Goal: Task Accomplishment & Management: Manage account settings

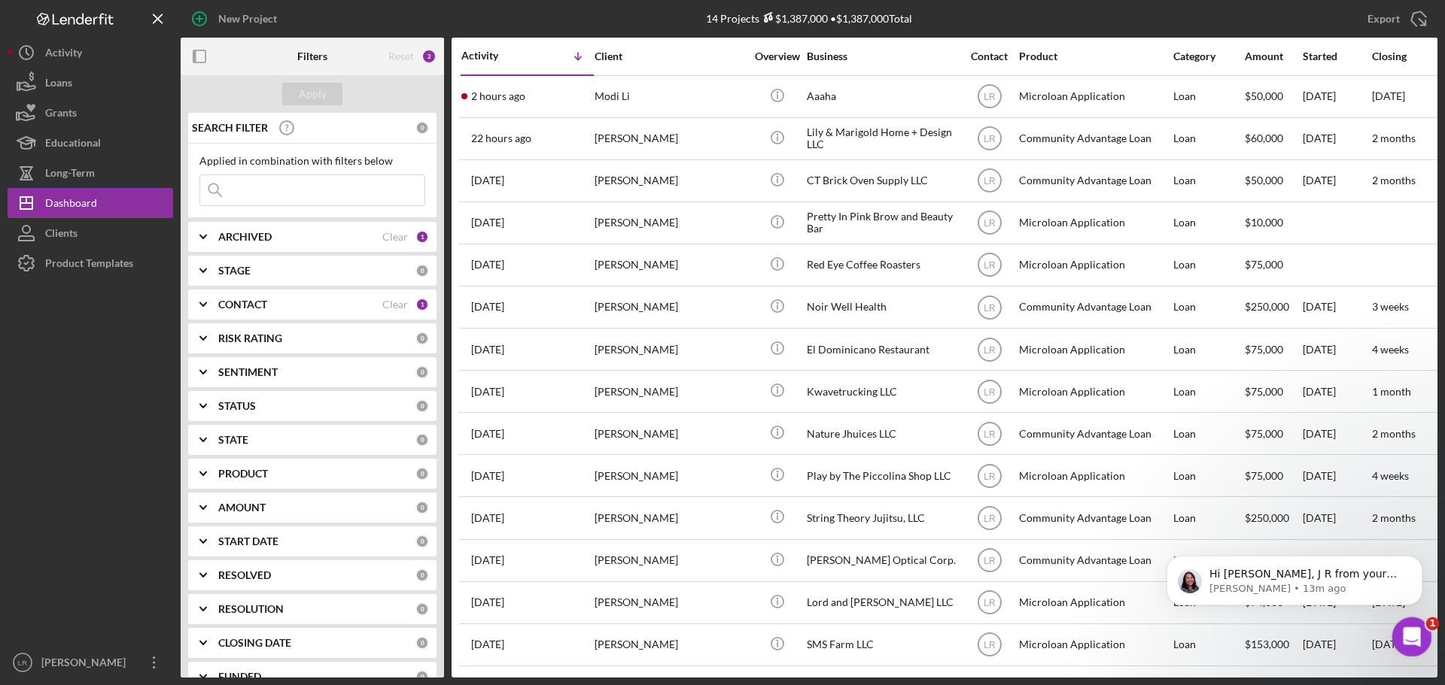
click at [375, 8] on icon "Open Intercom Messenger" at bounding box center [1409, 635] width 11 height 12
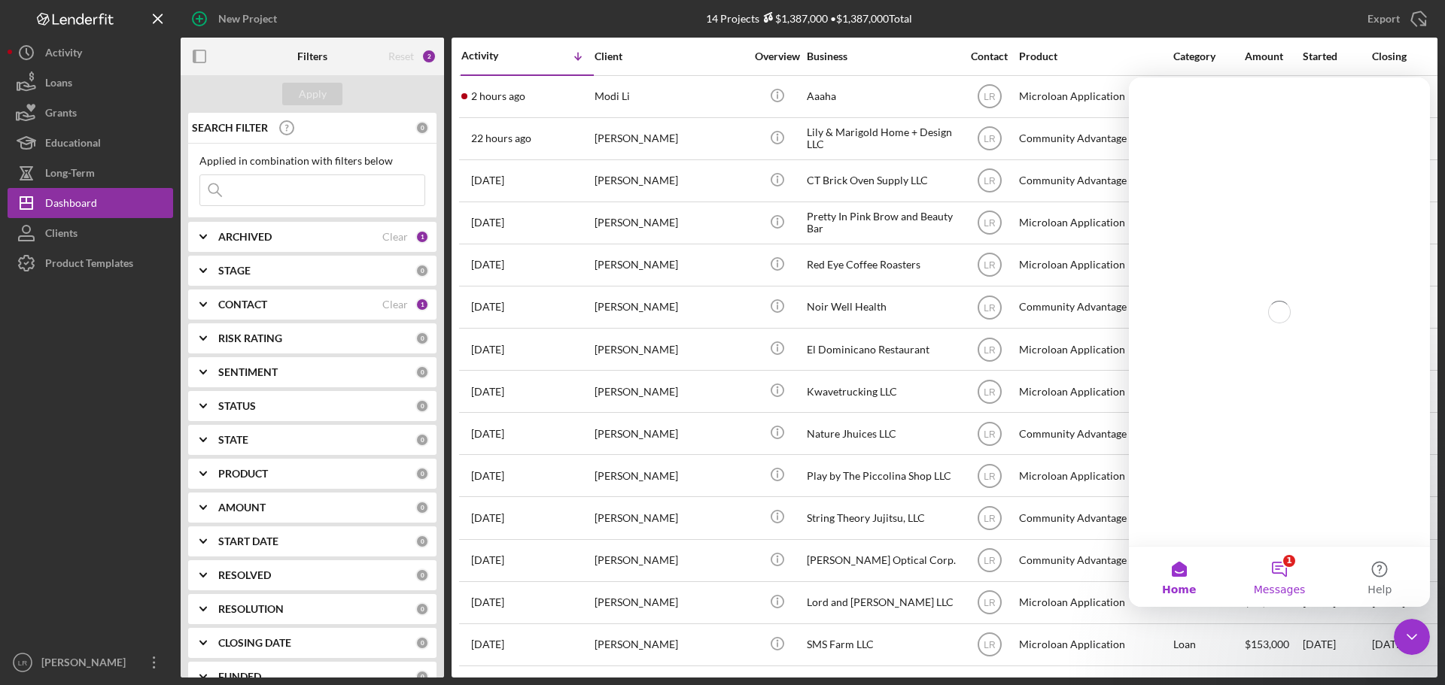
click at [375, 8] on button "1 Messages" at bounding box center [1279, 577] width 100 height 60
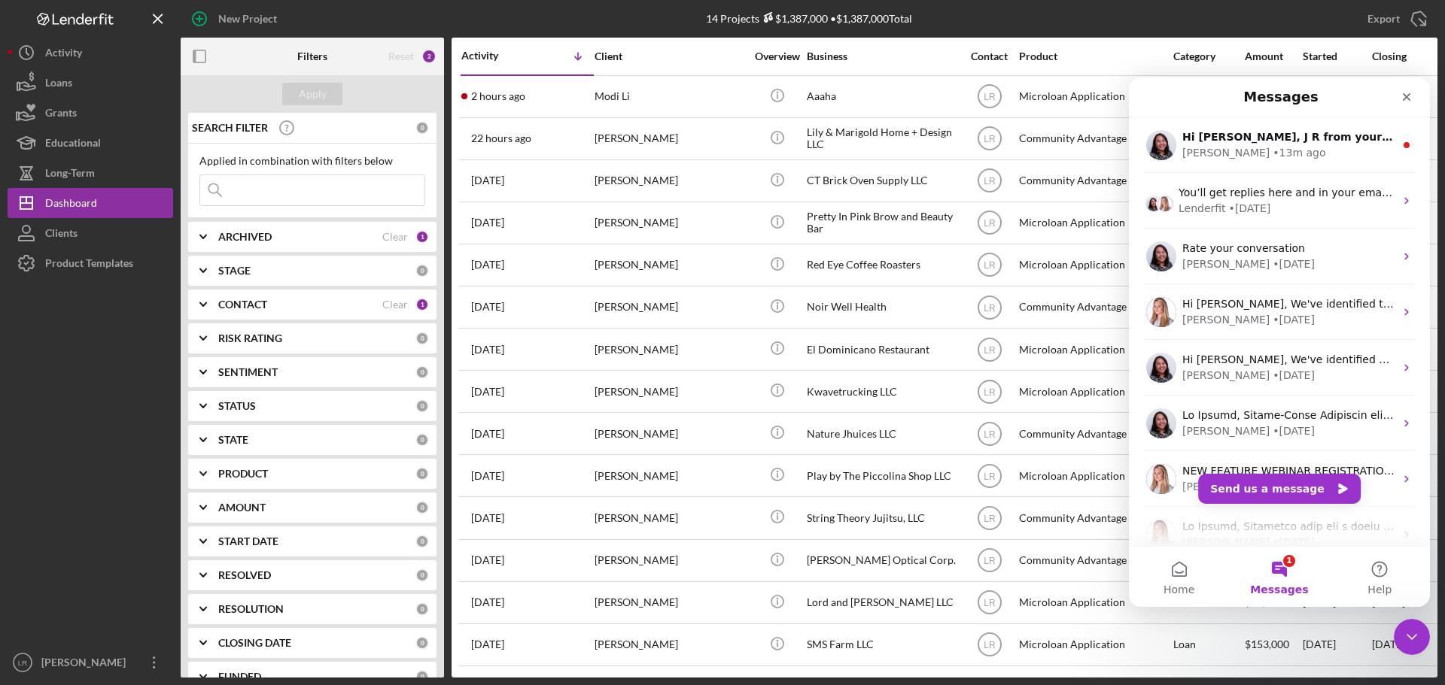
click at [375, 8] on button "1 Messages" at bounding box center [1279, 577] width 100 height 60
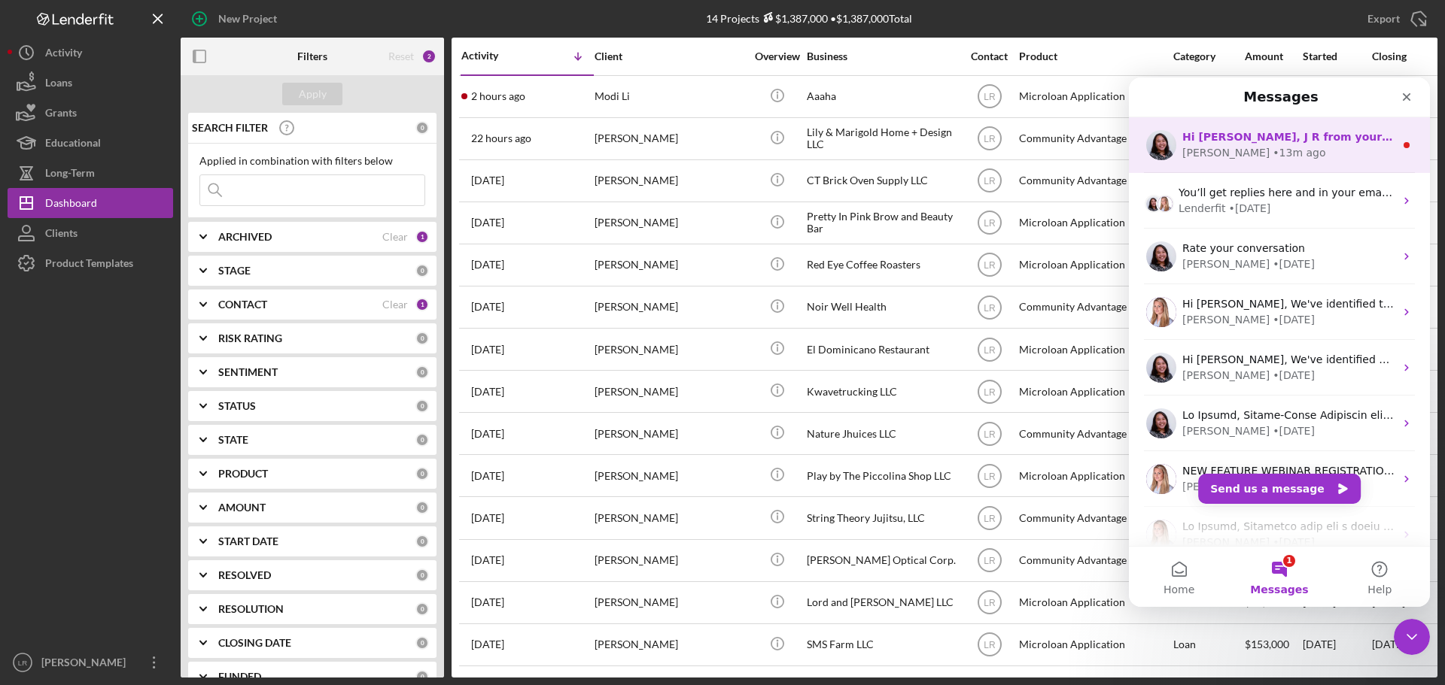
click at [375, 8] on div "[PERSON_NAME]" at bounding box center [1225, 153] width 87 height 16
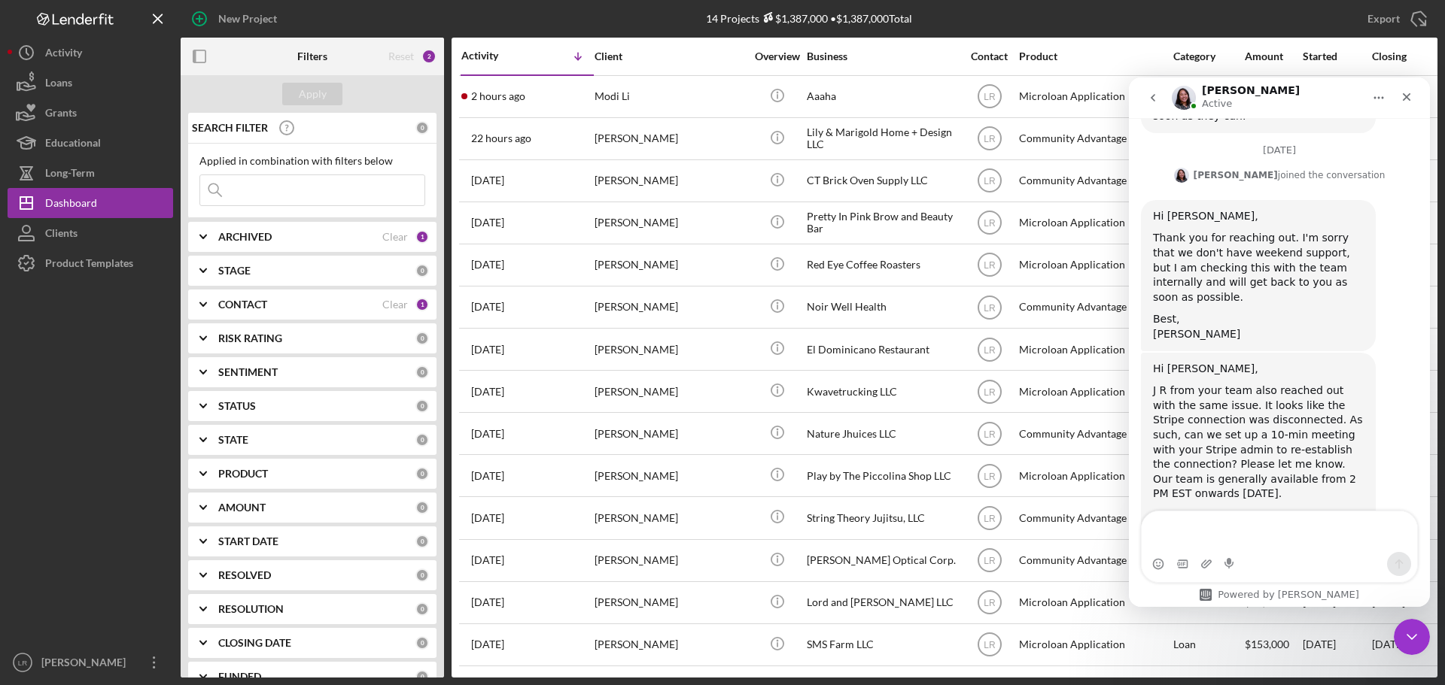
scroll to position [836, 0]
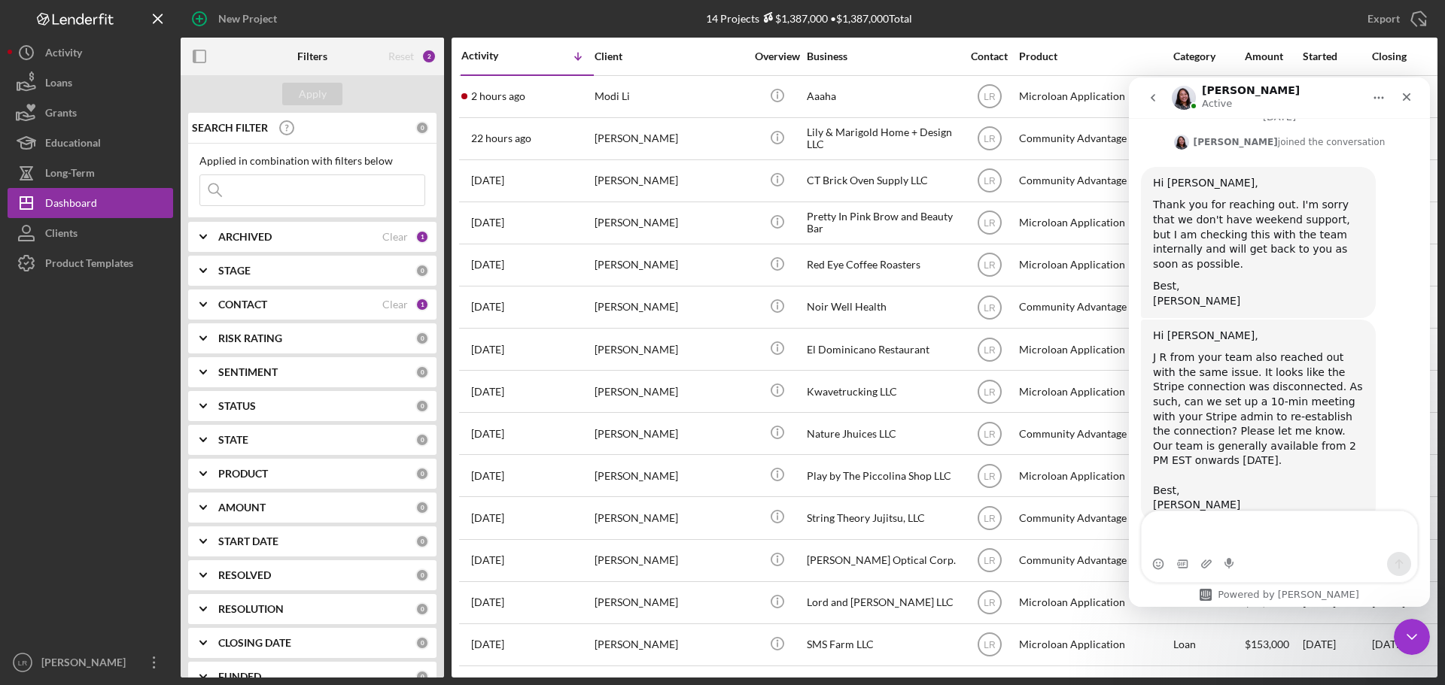
click at [375, 8] on textarea "Message…" at bounding box center [1278, 532] width 275 height 41
type textarea "sure thing."
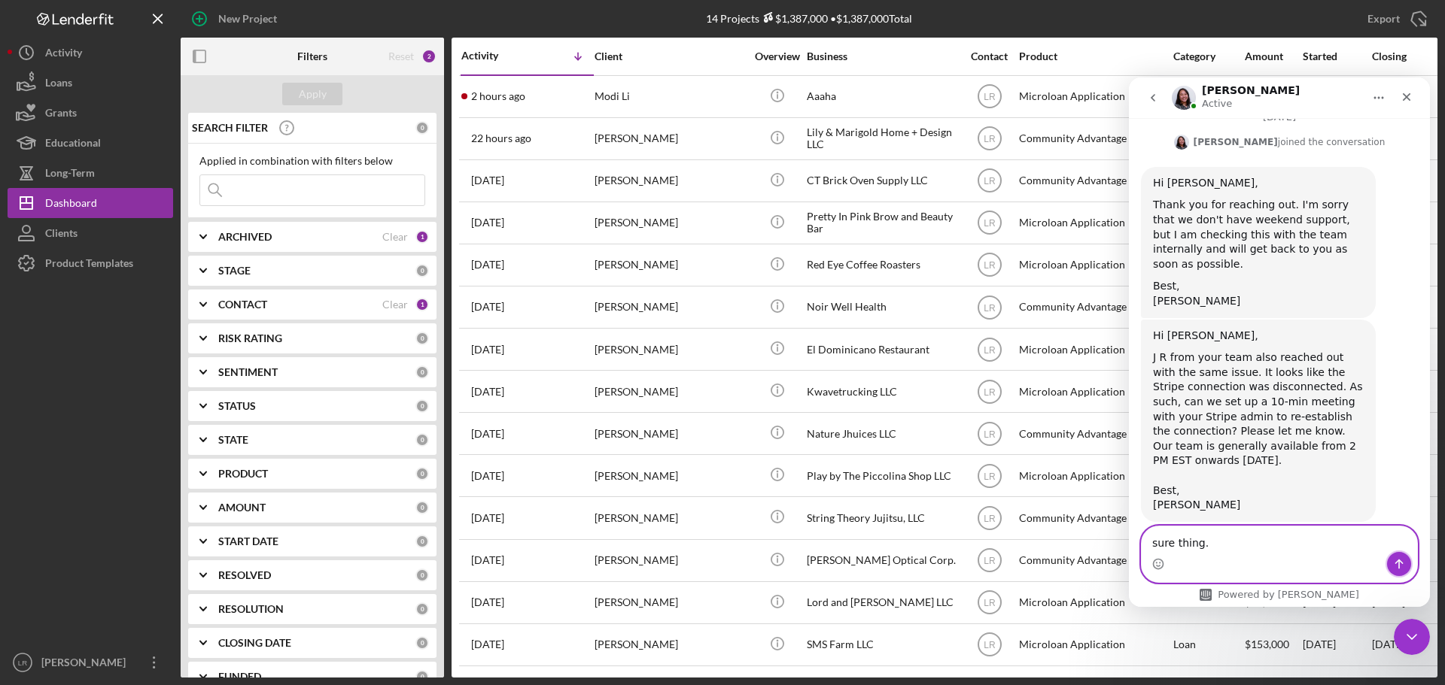
click at [375, 8] on icon "Send a message…" at bounding box center [1399, 564] width 12 height 12
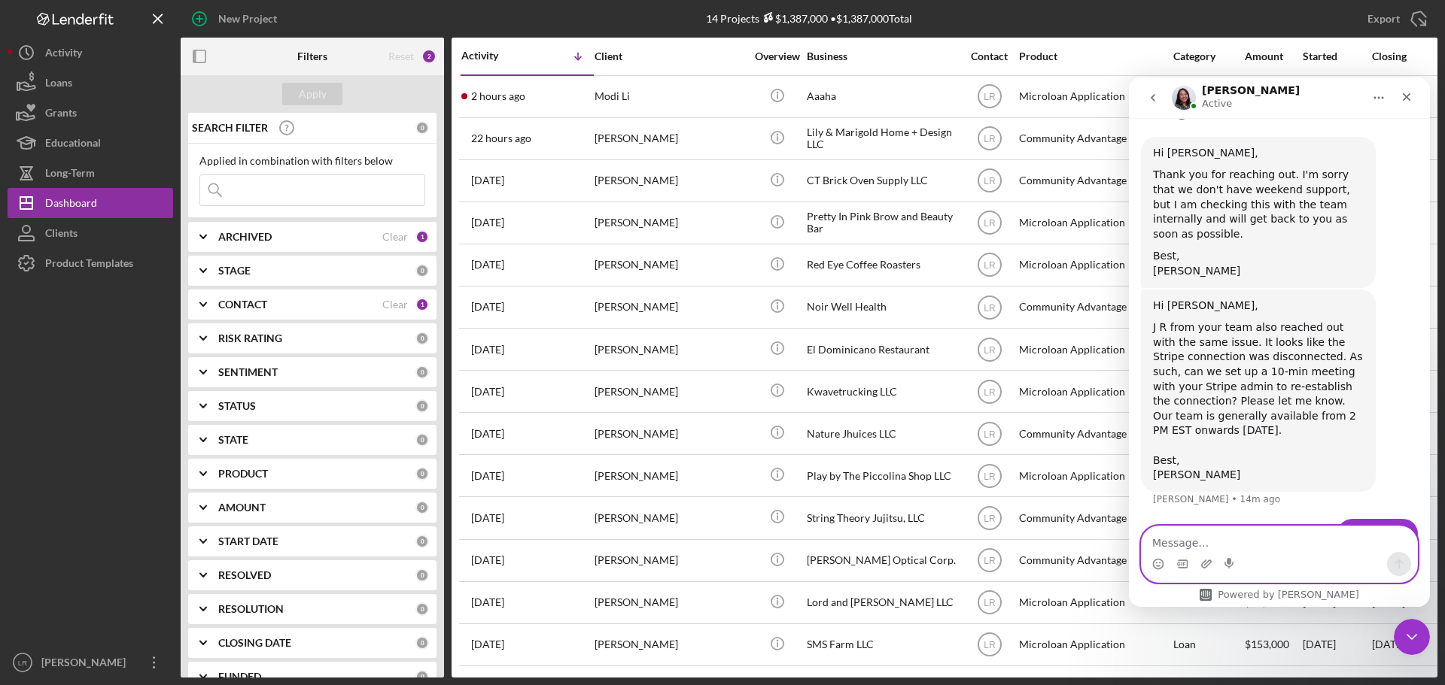
scroll to position [880, 0]
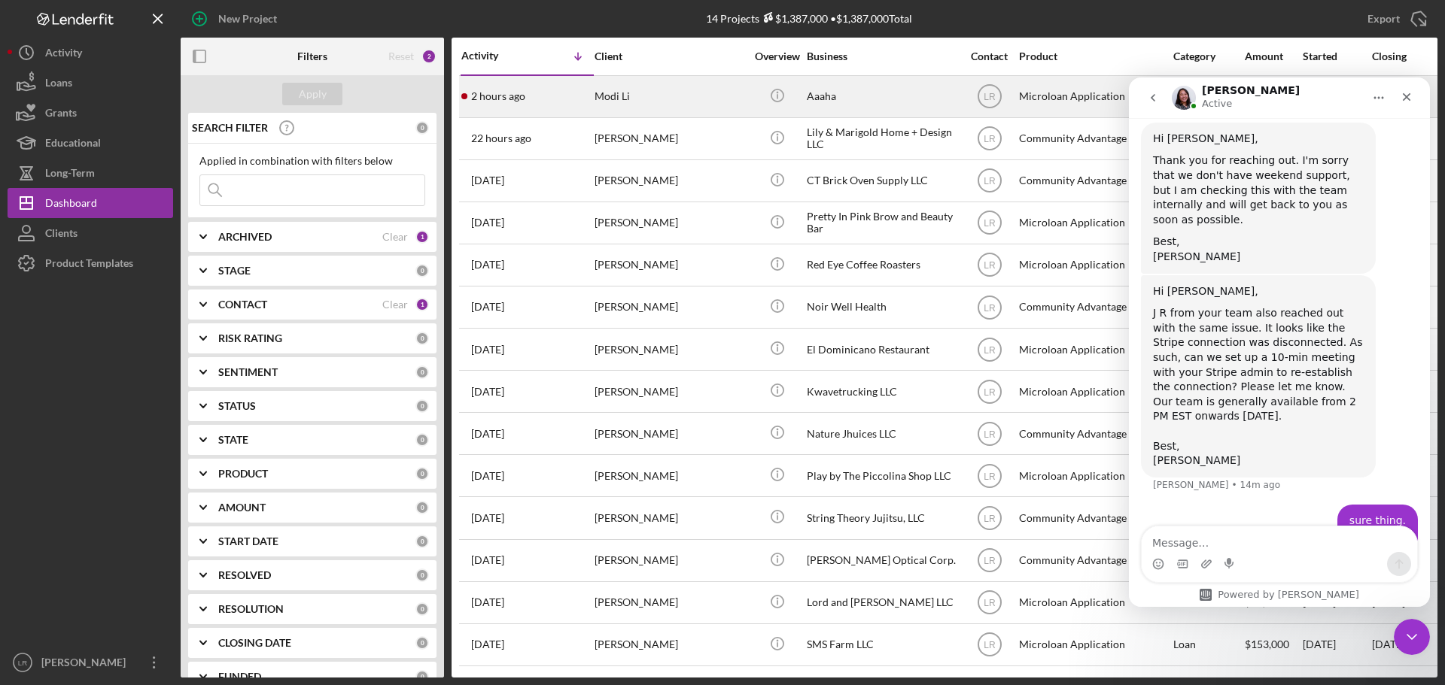
click at [375, 8] on div "Modi Li" at bounding box center [669, 97] width 150 height 40
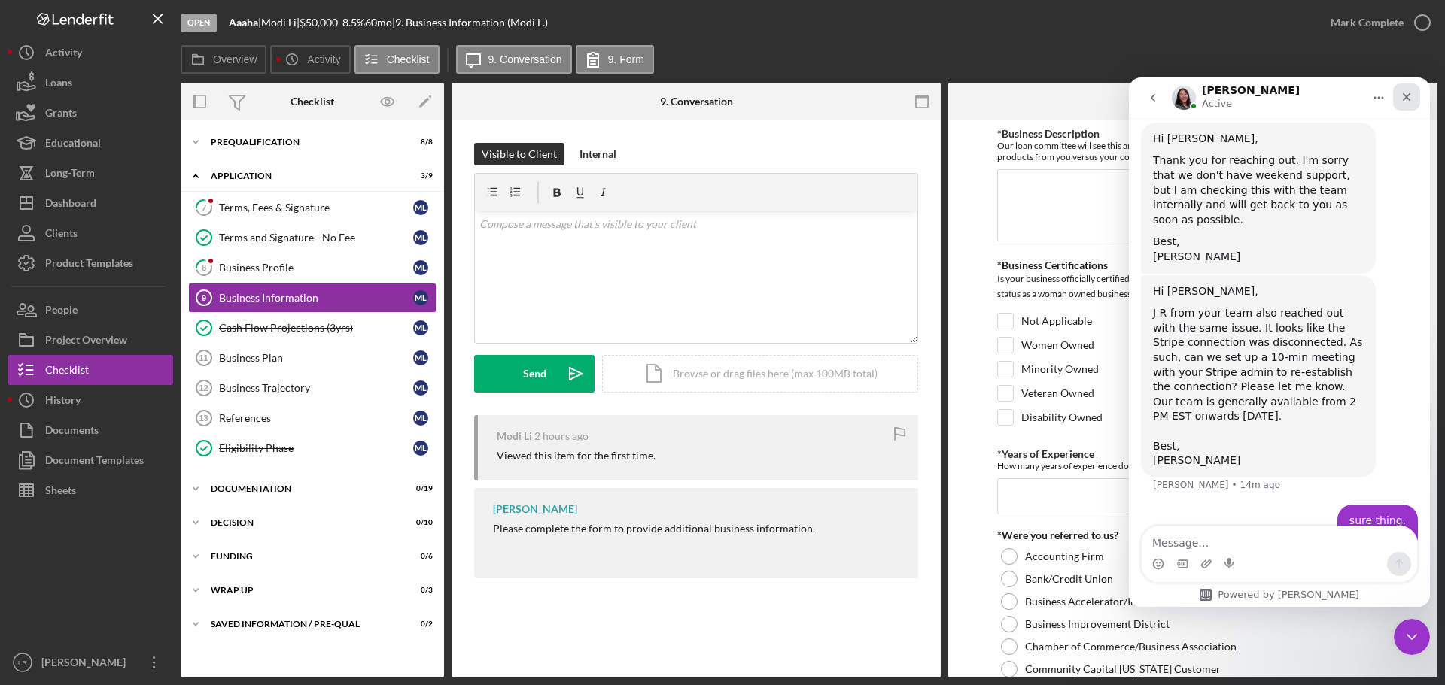
click at [375, 8] on div "Close" at bounding box center [1406, 97] width 27 height 27
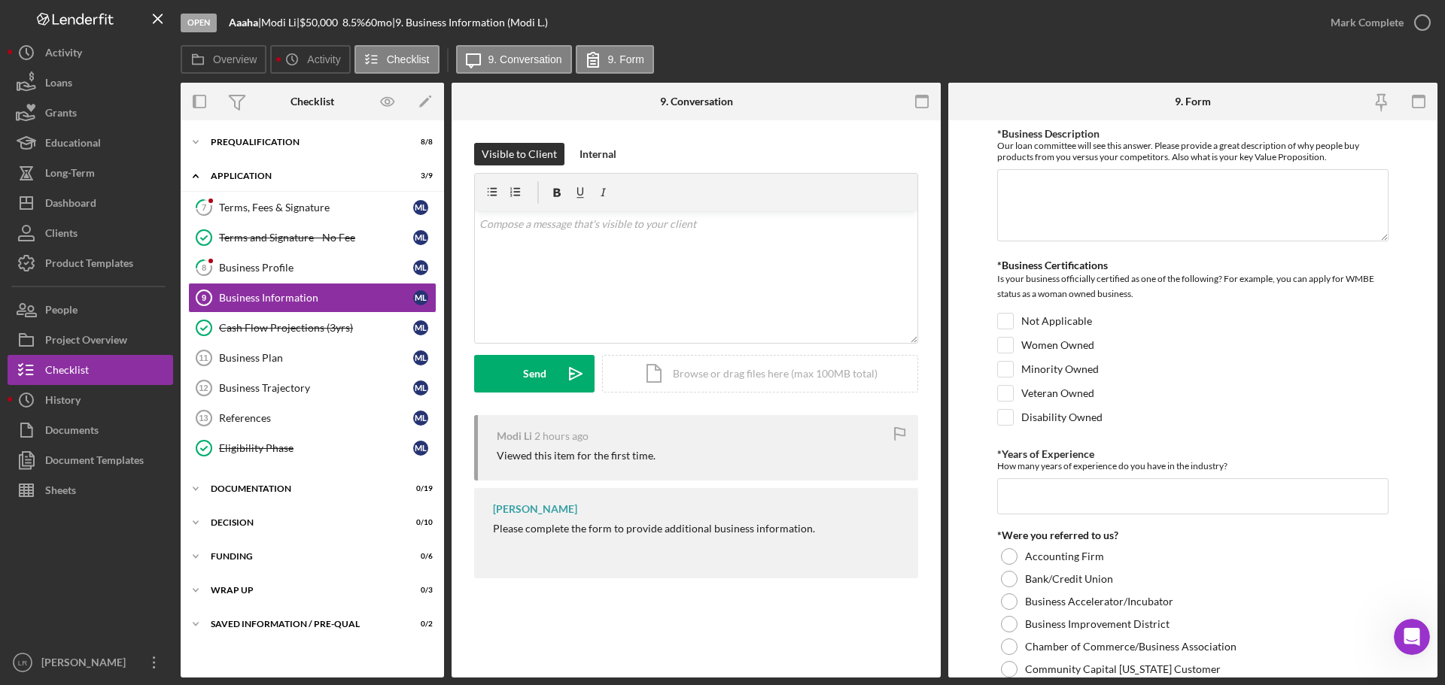
scroll to position [880, 0]
click at [266, 8] on div "Business Profile" at bounding box center [316, 268] width 194 height 12
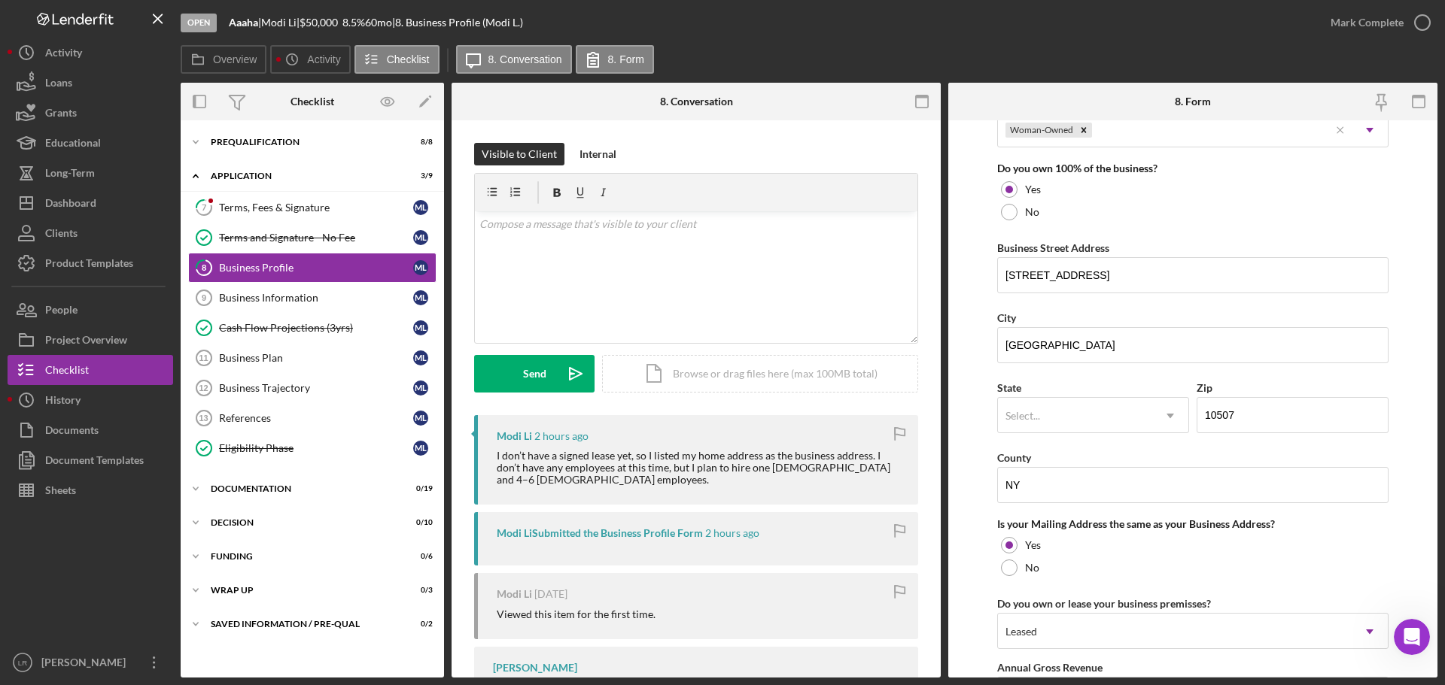
scroll to position [752, 0]
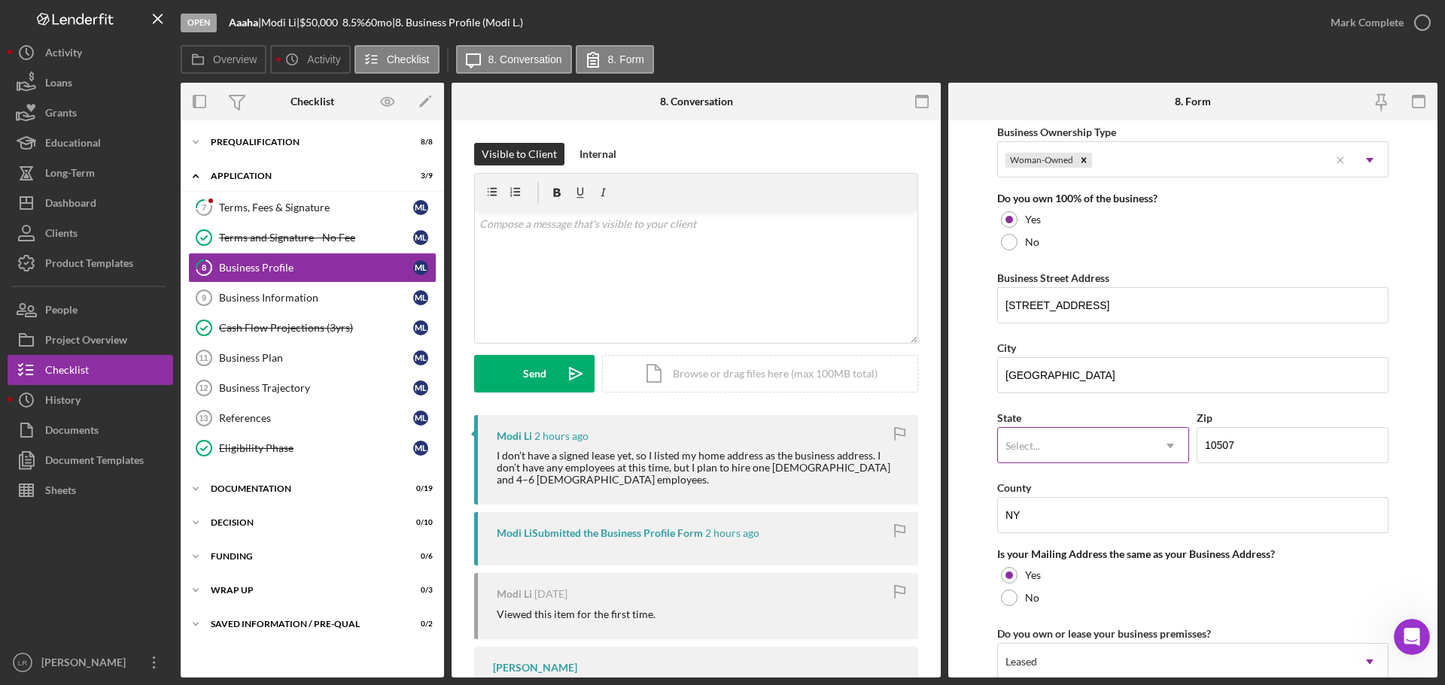
click at [375, 8] on div "Select..." at bounding box center [1075, 446] width 154 height 35
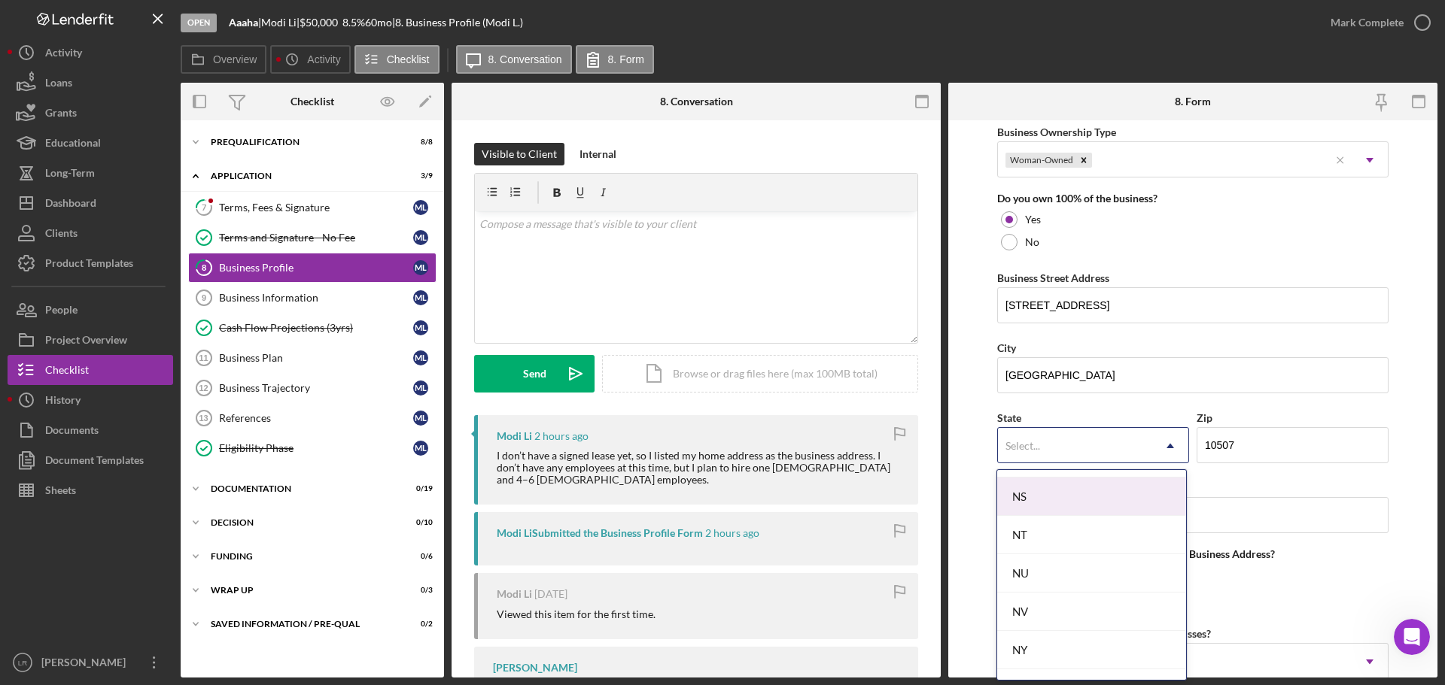
scroll to position [1806, 0]
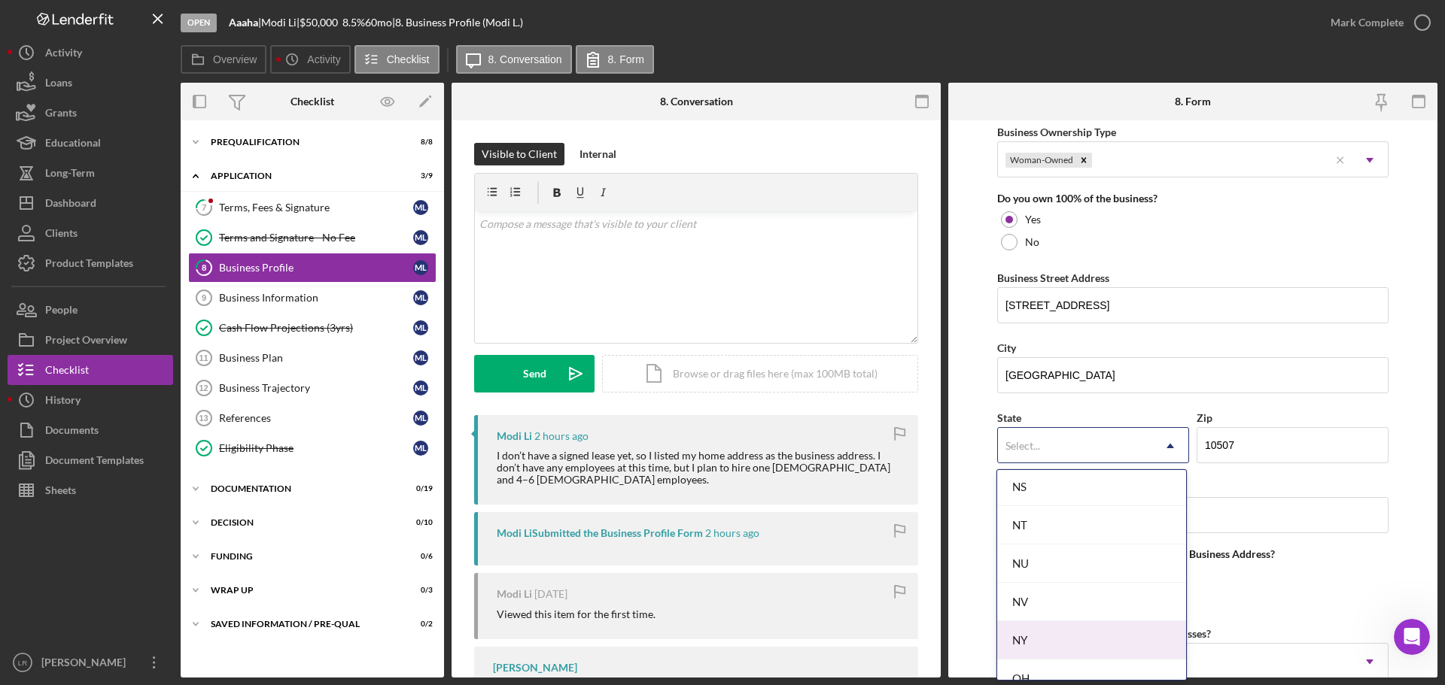
click at [375, 8] on div "NY" at bounding box center [1091, 640] width 189 height 38
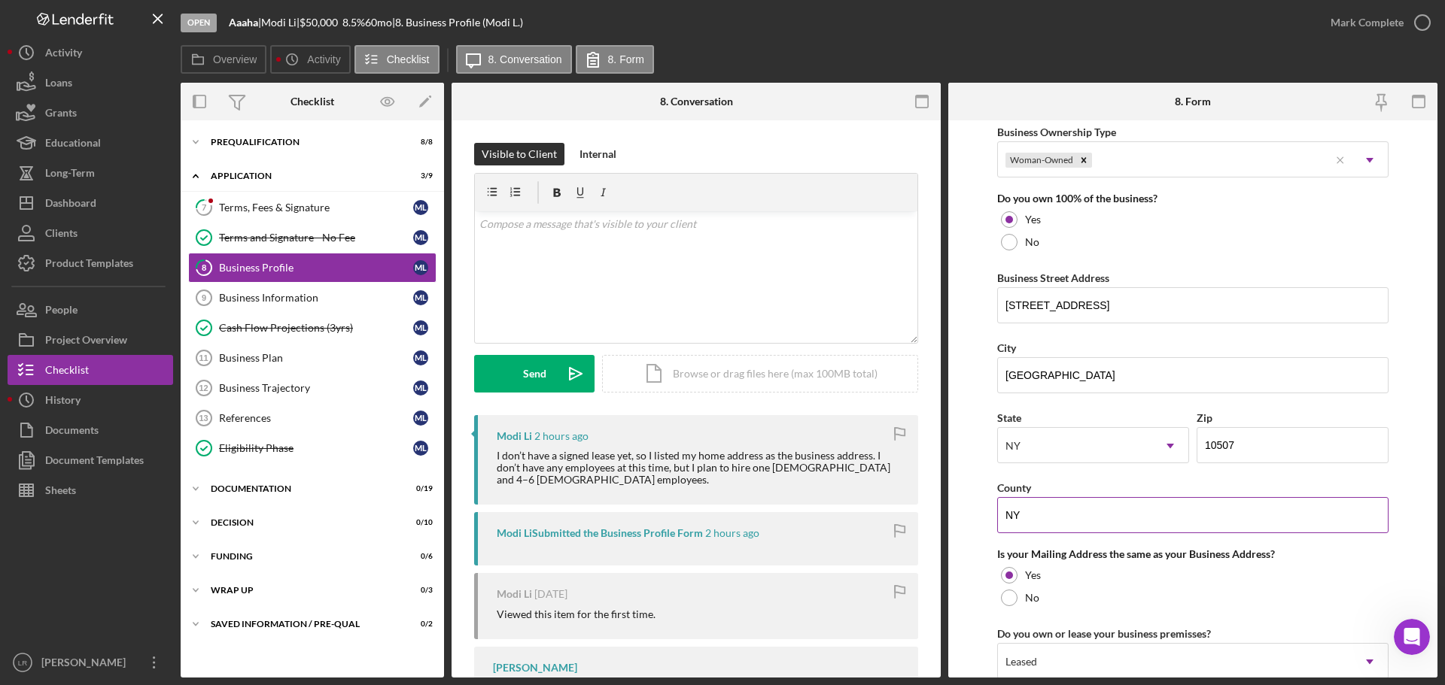
click at [375, 8] on input "NY" at bounding box center [1192, 515] width 391 height 36
drag, startPoint x: 1127, startPoint y: 520, endPoint x: 922, endPoint y: 506, distance: 205.2
click at [375, 8] on div "Overview Internal Workflow Stage Open Icon/Dropdown Arrow Archive (can unarchiv…" at bounding box center [809, 380] width 1257 height 595
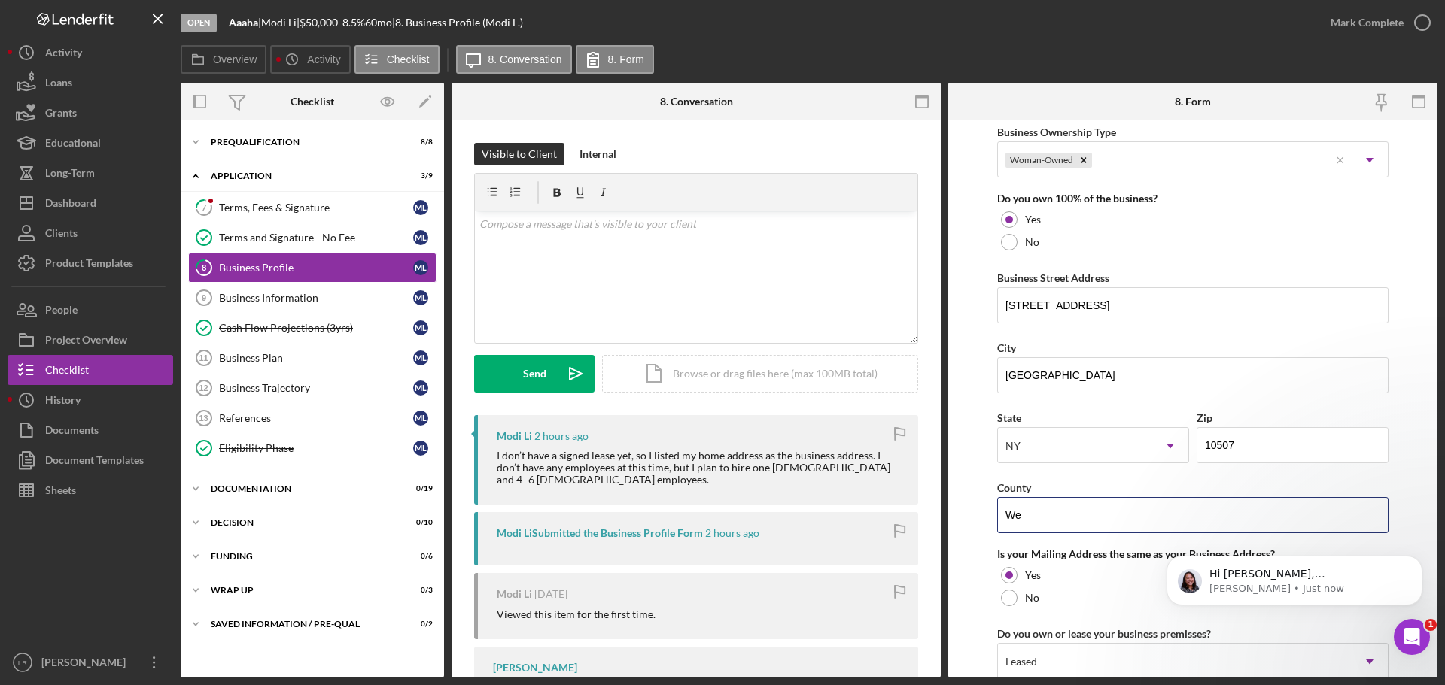
scroll to position [1021, 0]
type input "Westchester"
click at [375, 8] on form "Business Name Aaaha DBA Aaaha Play Business Start Date [DATE] Legal Structure L…" at bounding box center [1192, 399] width 489 height 558
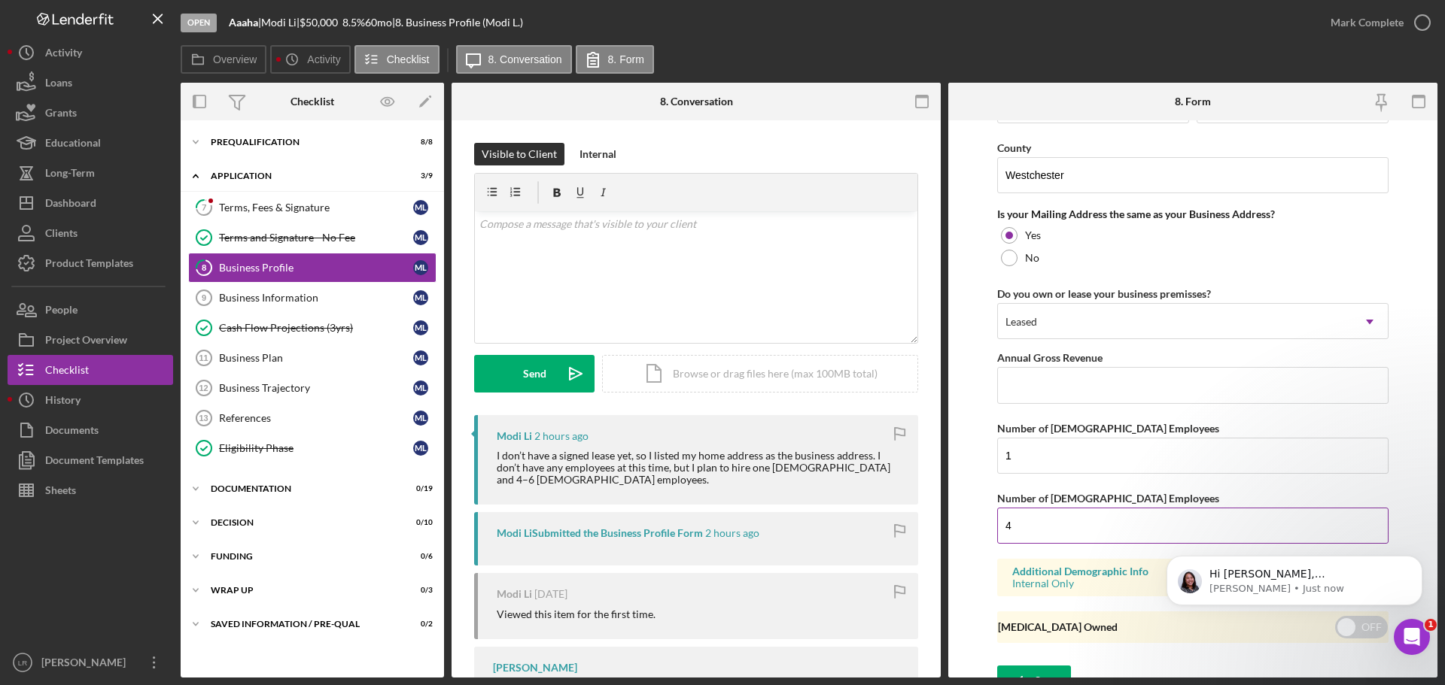
scroll to position [1113, 0]
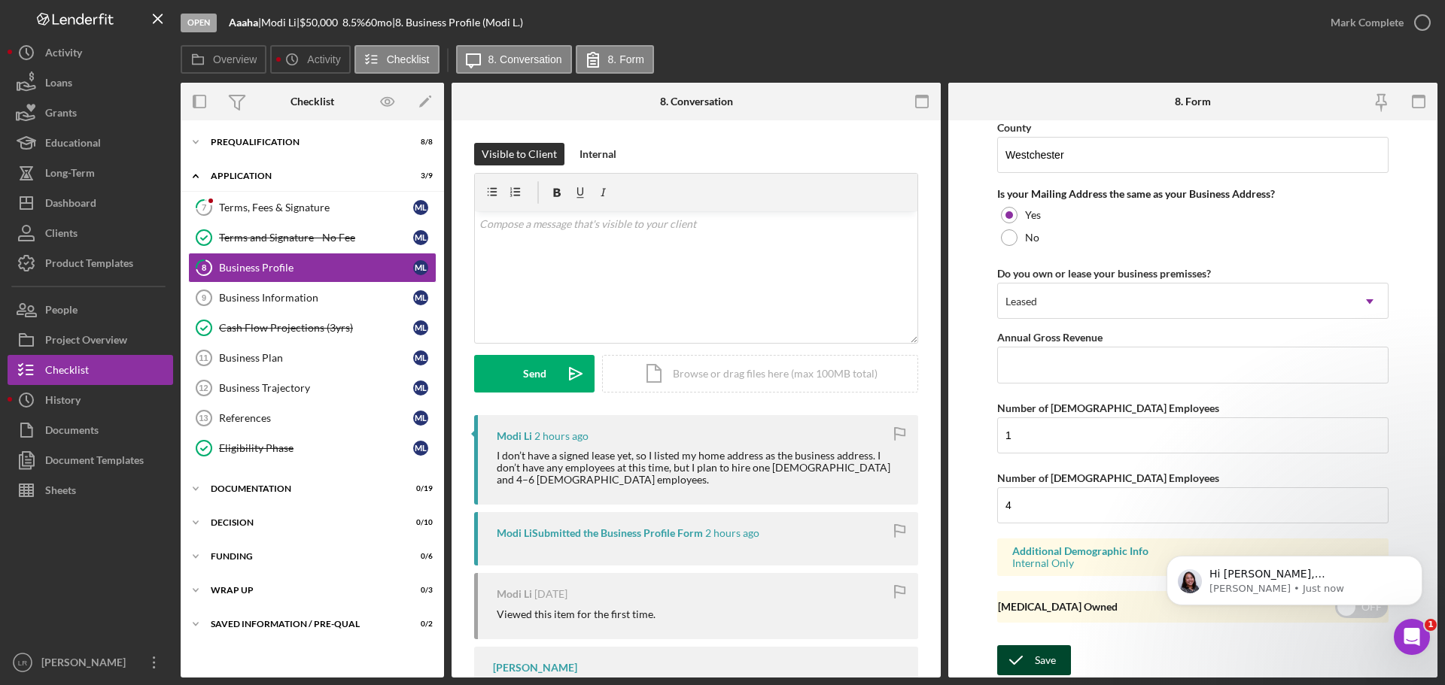
click at [375, 8] on icon "submit" at bounding box center [1016, 661] width 38 height 38
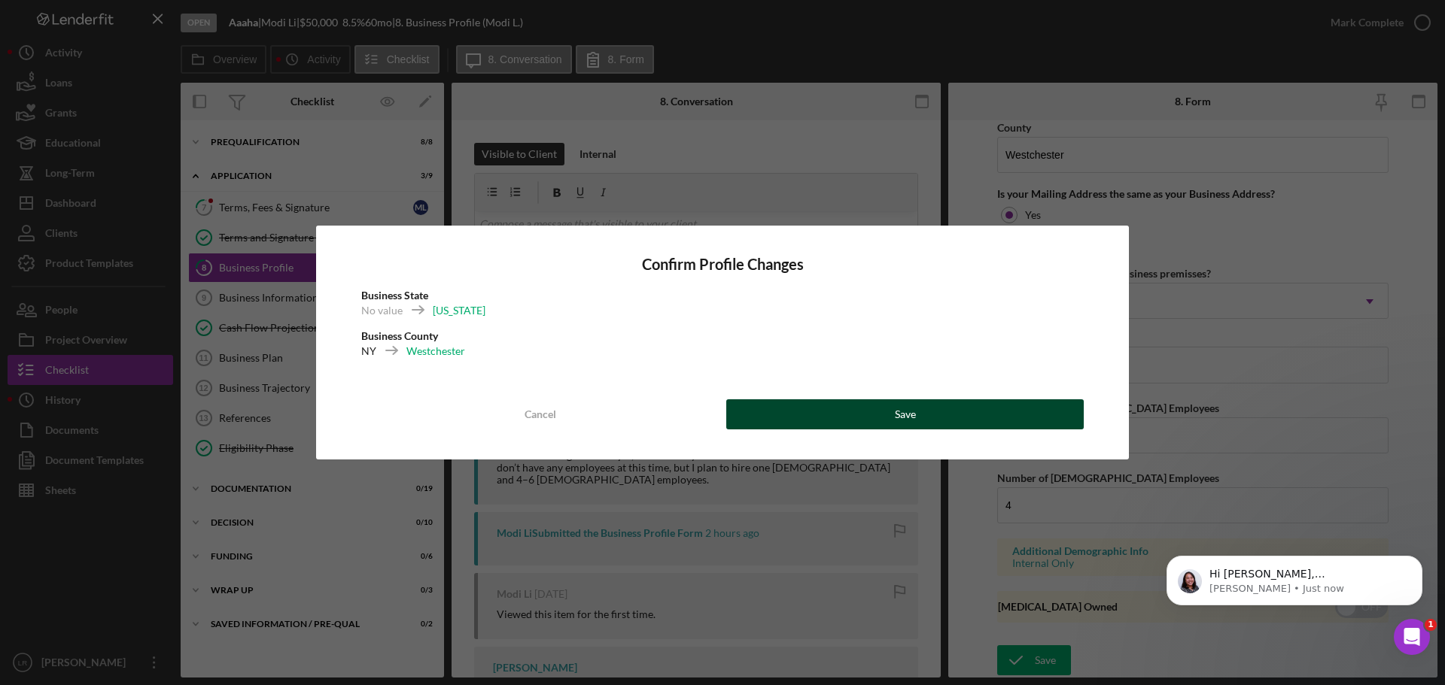
click at [375, 8] on div "Save" at bounding box center [905, 415] width 21 height 30
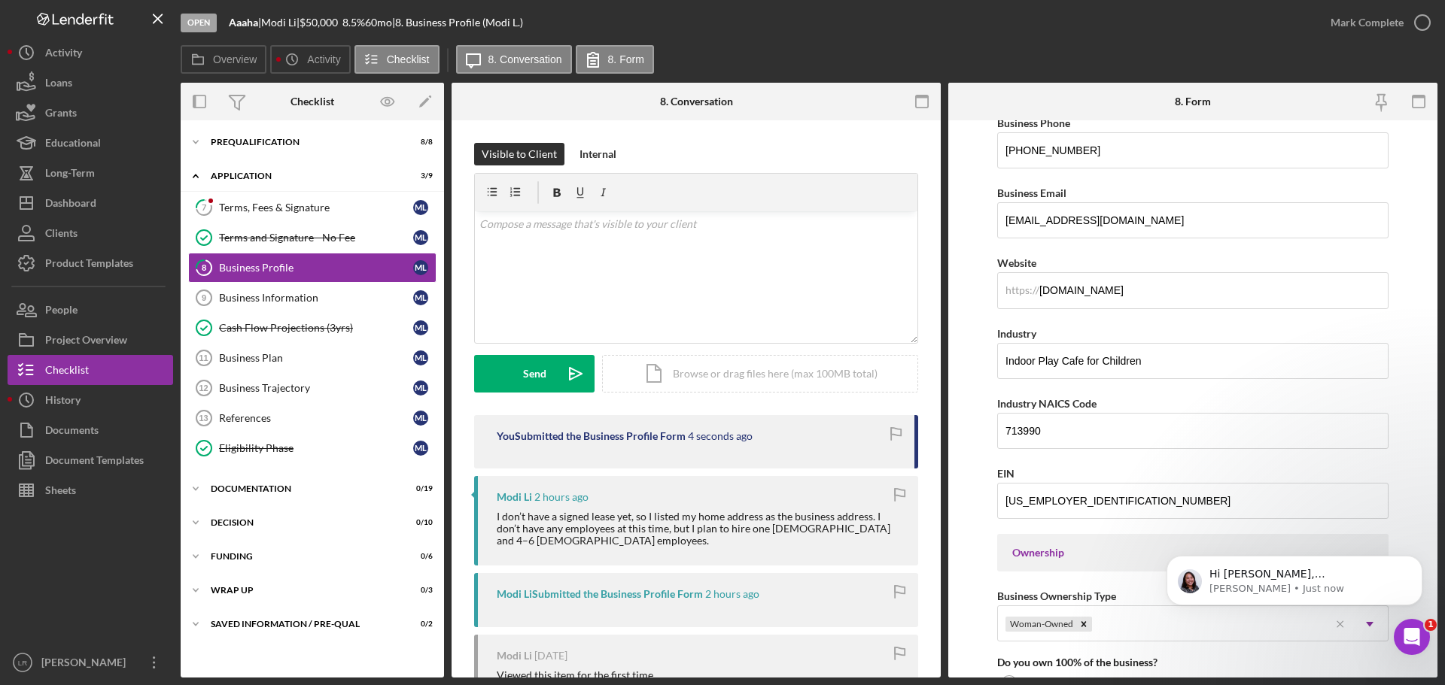
scroll to position [285, 0]
click at [375, 8] on p "Hi [PERSON_NAME], [PERSON_NAME] told me to reach out to [PERSON_NAME] who is th…" at bounding box center [1306, 574] width 194 height 15
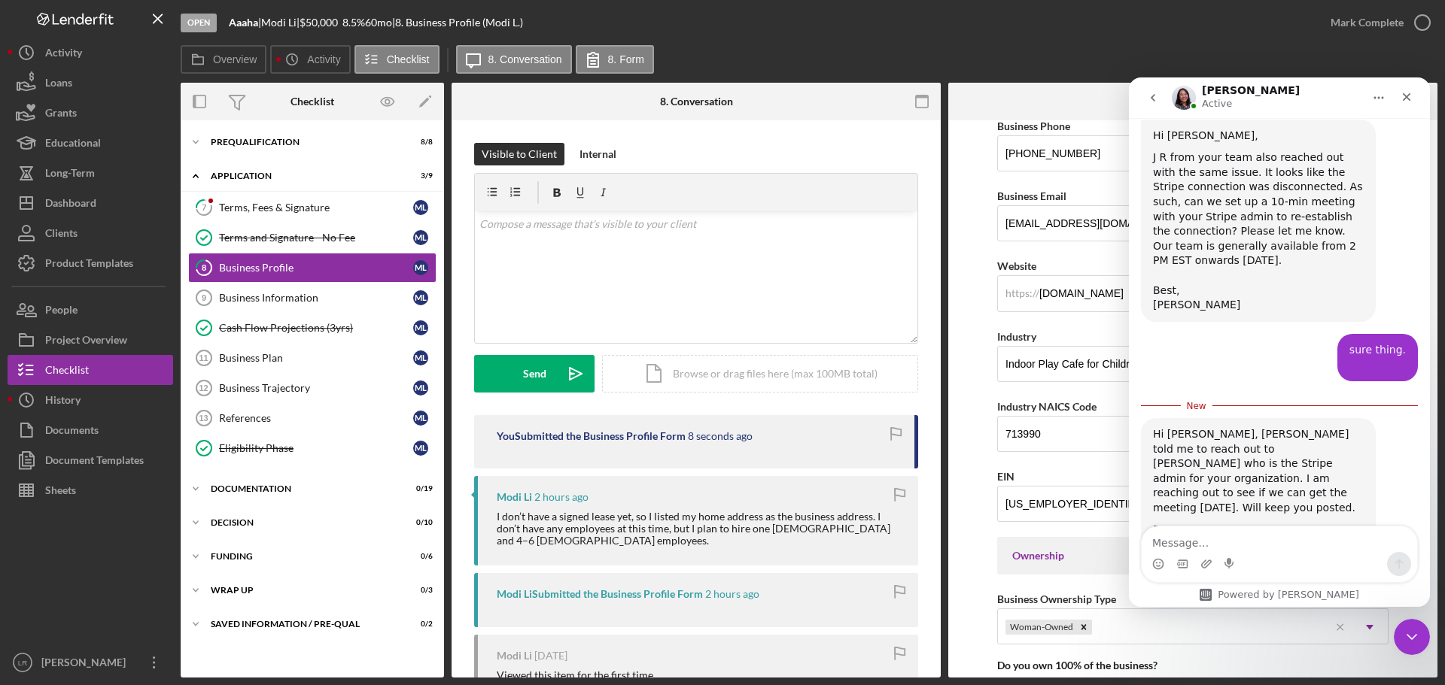
scroll to position [1046, 0]
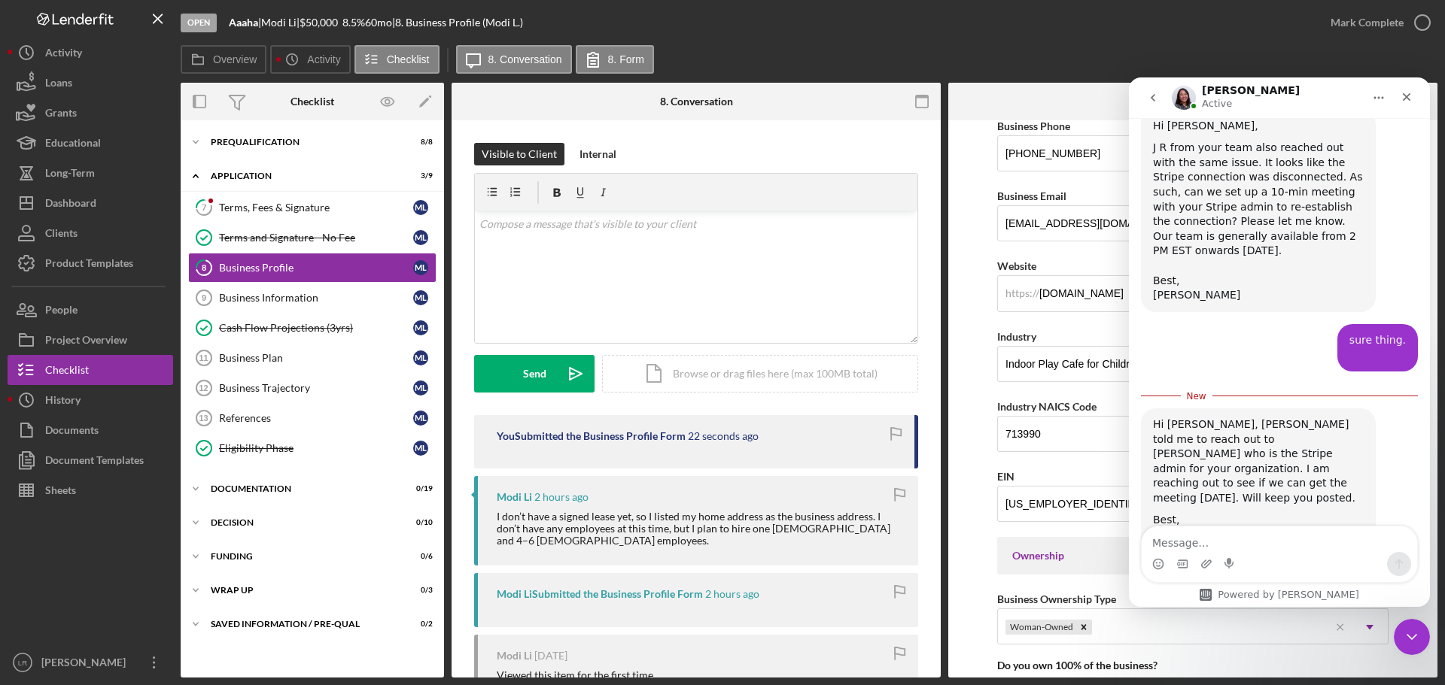
click at [375, 8] on textarea "Message…" at bounding box center [1278, 540] width 275 height 26
drag, startPoint x: 1300, startPoint y: 524, endPoint x: 1302, endPoint y: 536, distance: 11.5
click at [375, 8] on div "**********" at bounding box center [1279, 362] width 301 height 489
click at [375, 8] on textarea "Message…" at bounding box center [1278, 540] width 275 height 26
type textarea "[EMAIL_ADDRESS][DOMAIN_NAME]"
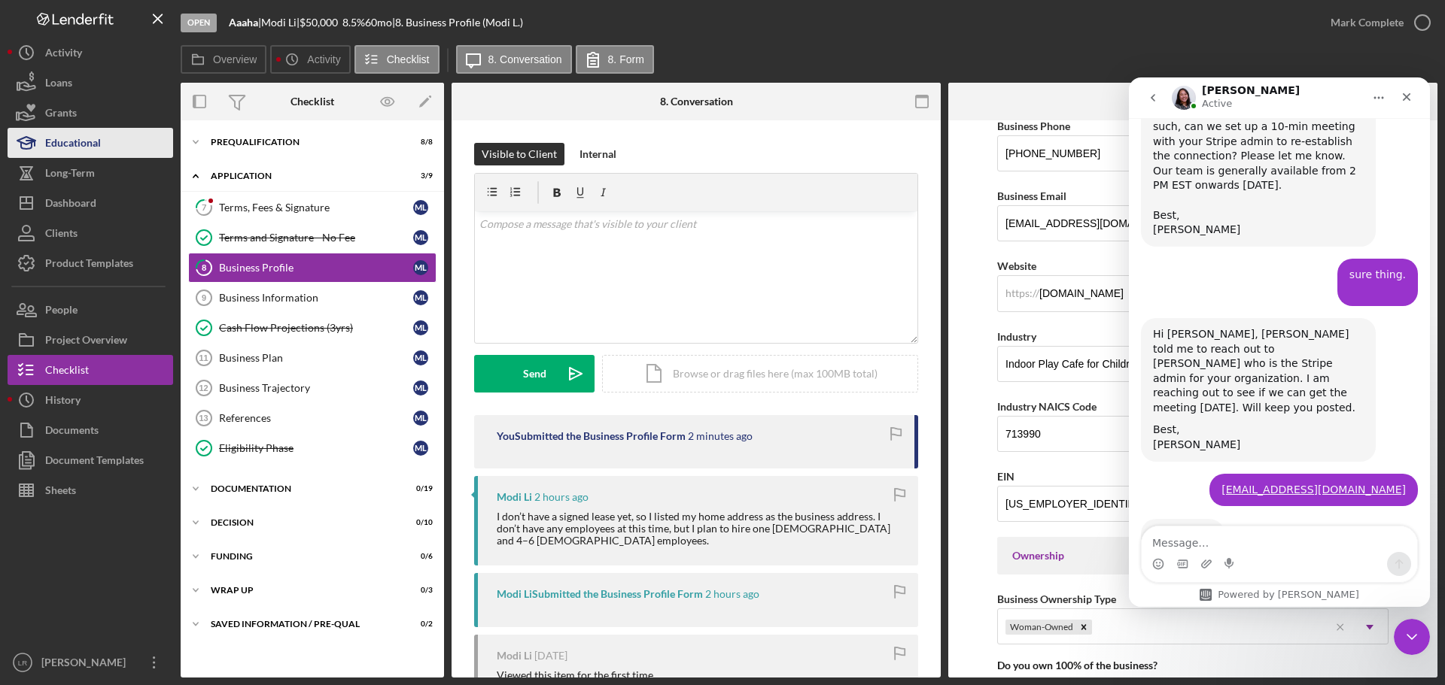
scroll to position [1111, 0]
click at [375, 8] on icon "Close" at bounding box center [1406, 97] width 8 height 8
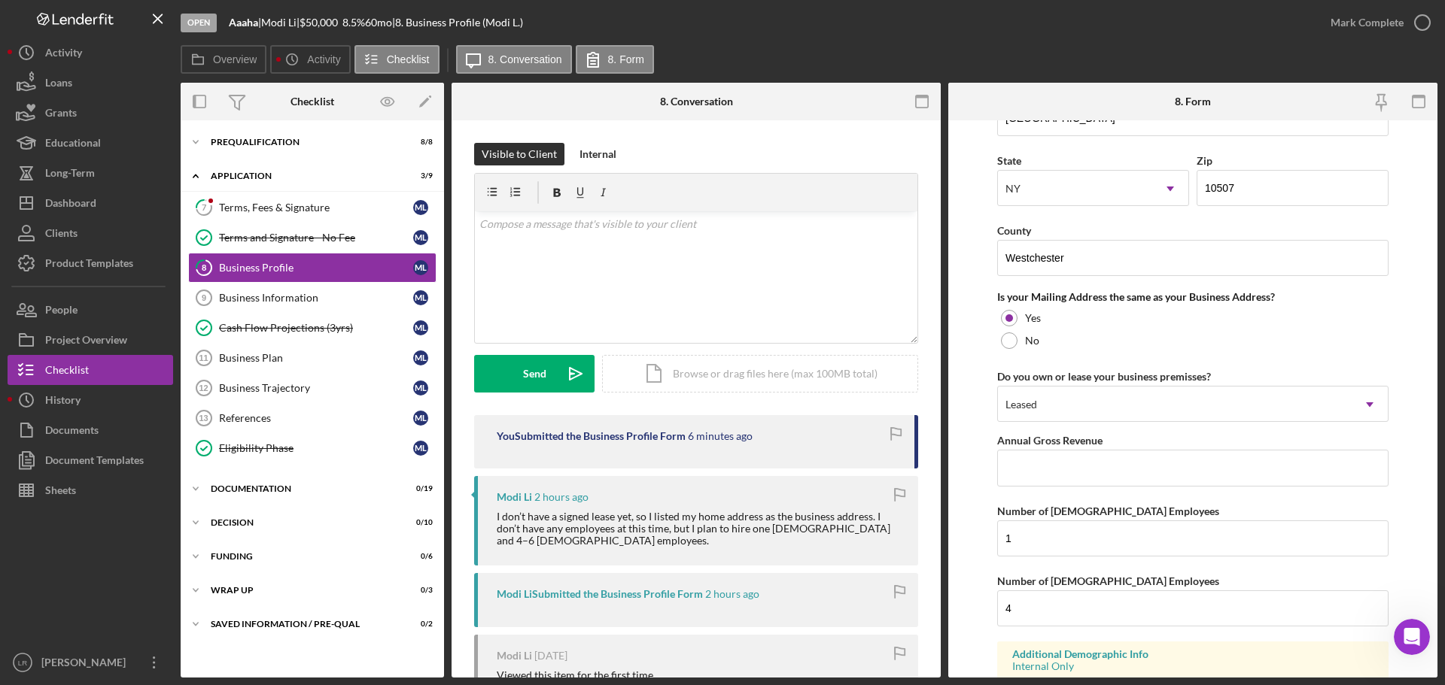
scroll to position [1038, 0]
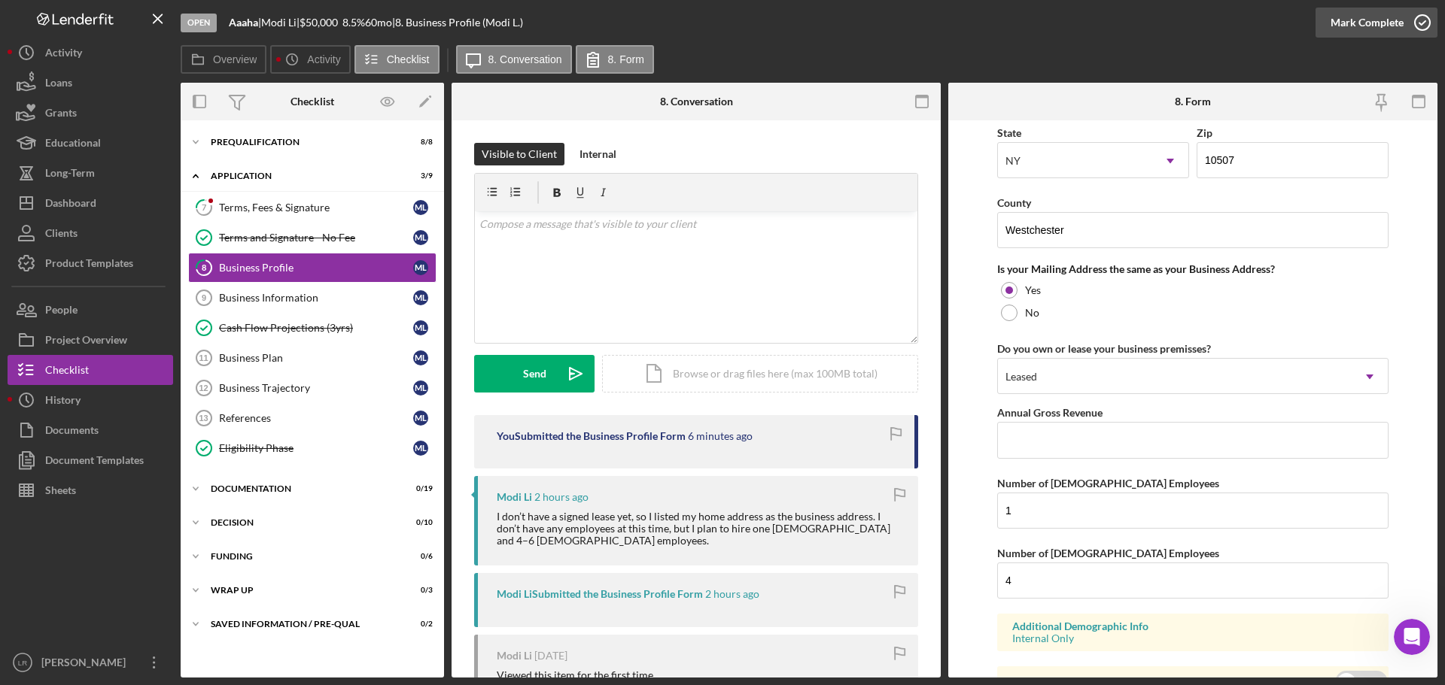
click at [375, 8] on div "Mark Complete" at bounding box center [1366, 23] width 73 height 30
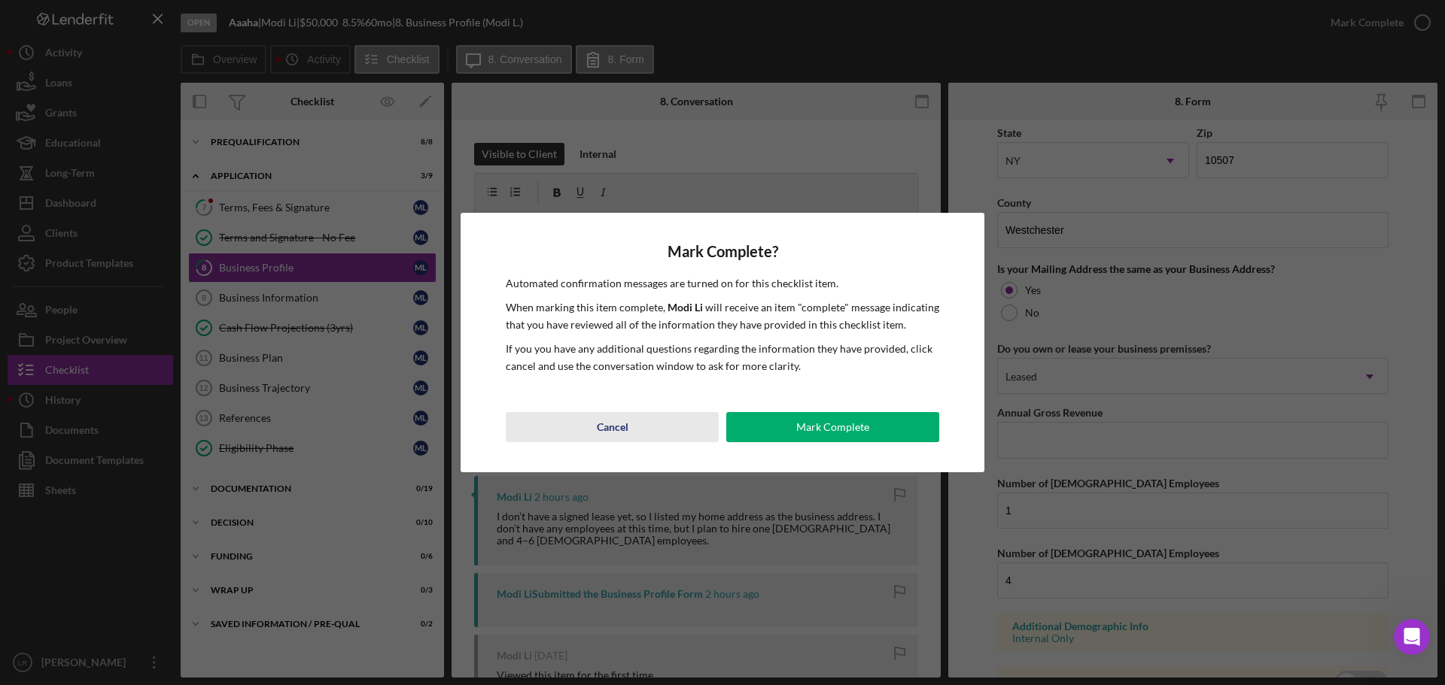
click at [375, 8] on div "Cancel" at bounding box center [613, 427] width 32 height 30
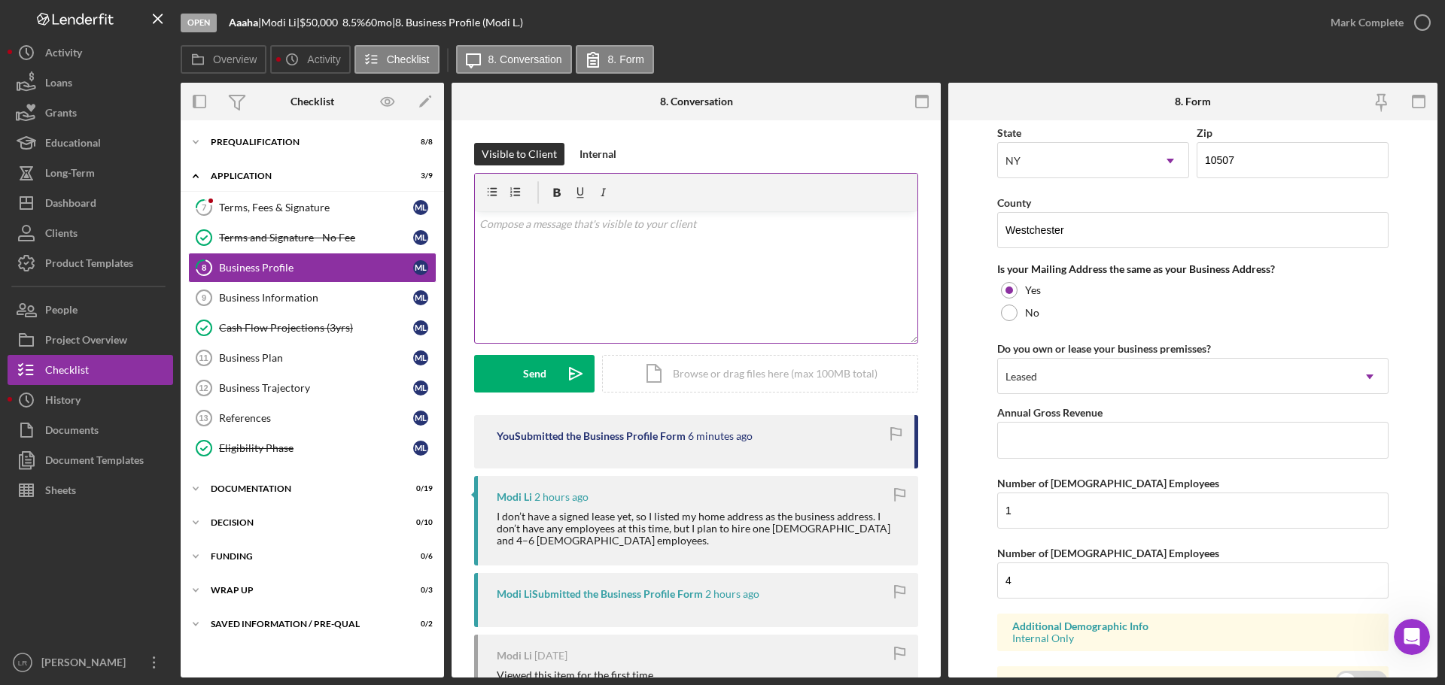
click at [375, 8] on div "v Color teal Color pink Remove color Add row above Add row below Add column bef…" at bounding box center [696, 277] width 442 height 132
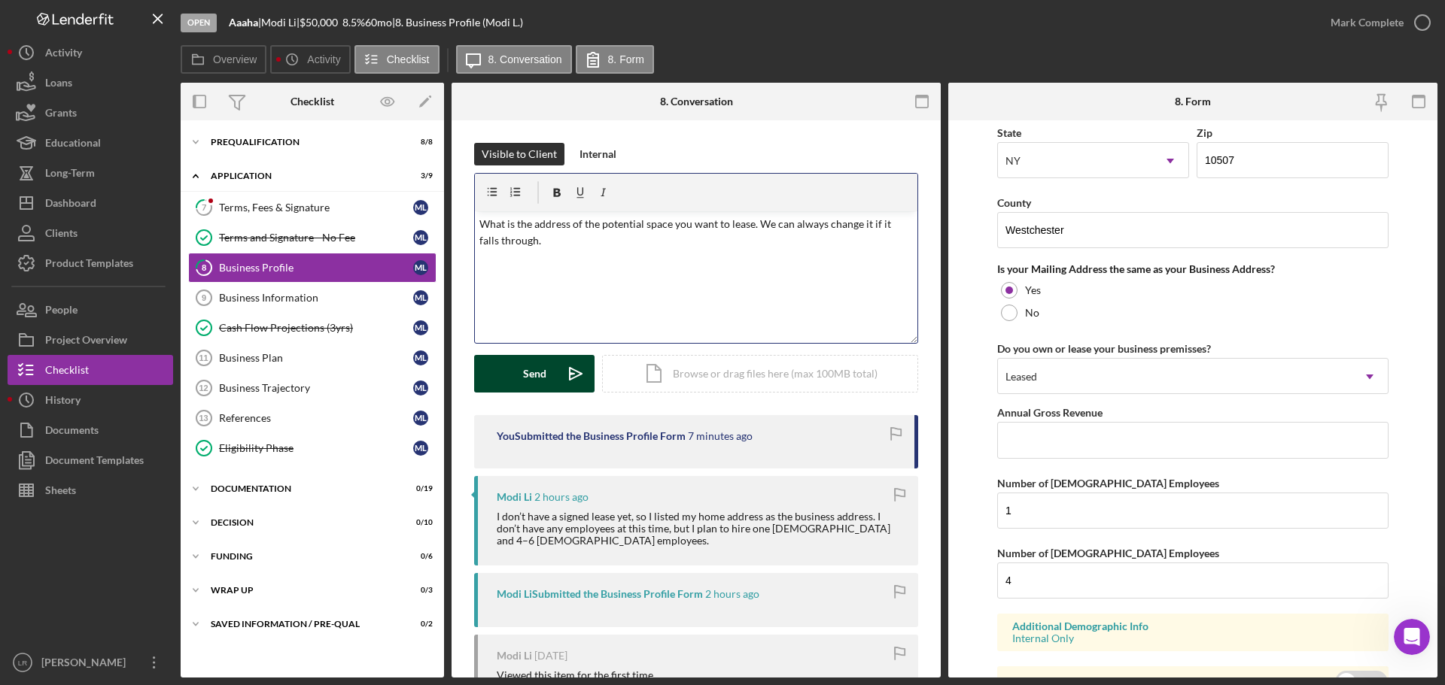
click at [375, 8] on button "Send Icon/icon-invite-send" at bounding box center [534, 374] width 120 height 38
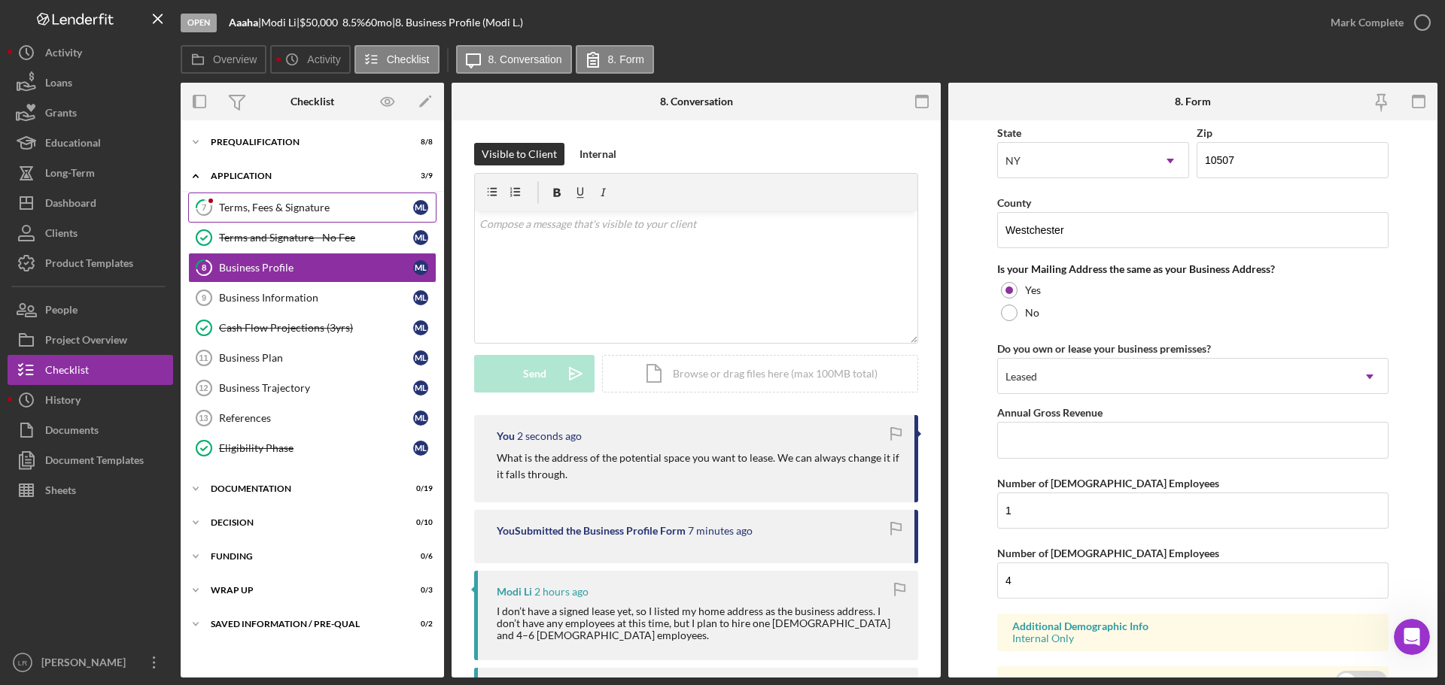
click at [286, 8] on link "7 Terms, Fees & Signature M L" at bounding box center [312, 208] width 248 height 30
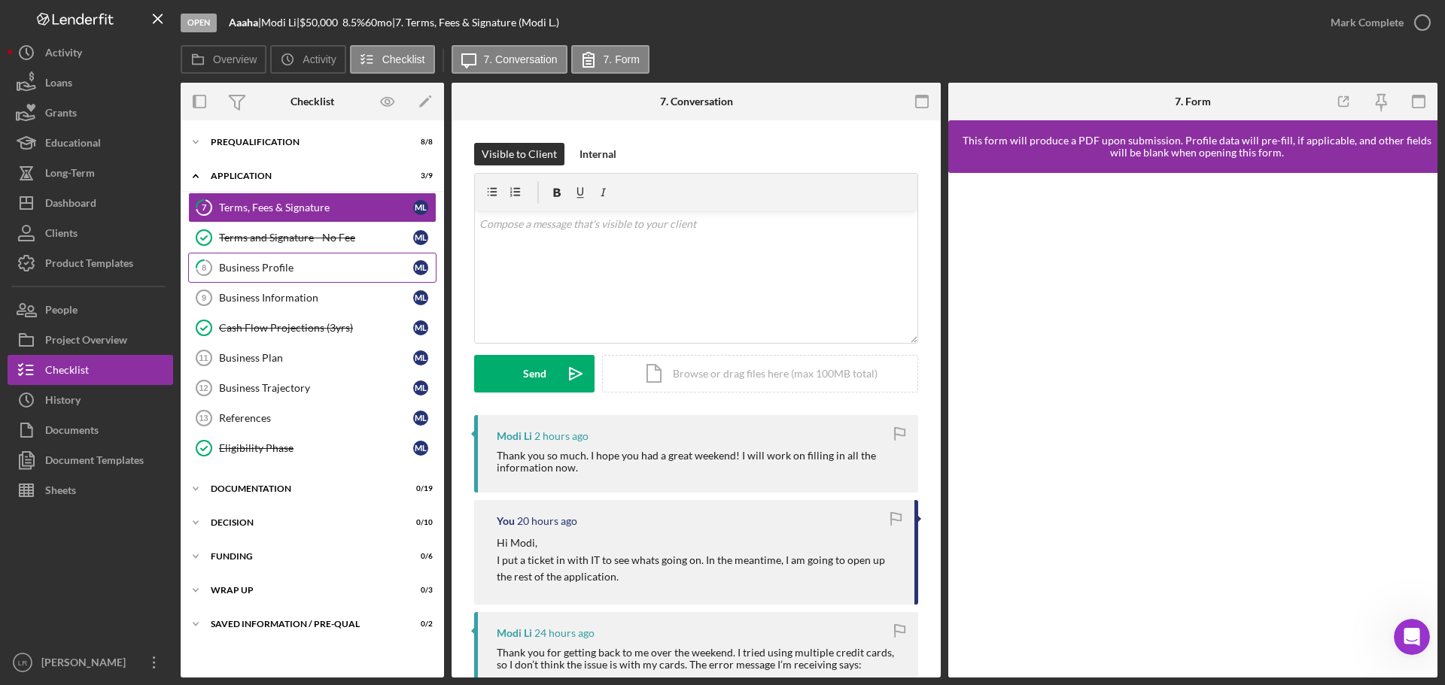
drag, startPoint x: 269, startPoint y: 268, endPoint x: 293, endPoint y: 277, distance: 25.0
click at [269, 8] on div "Business Profile" at bounding box center [316, 268] width 194 height 12
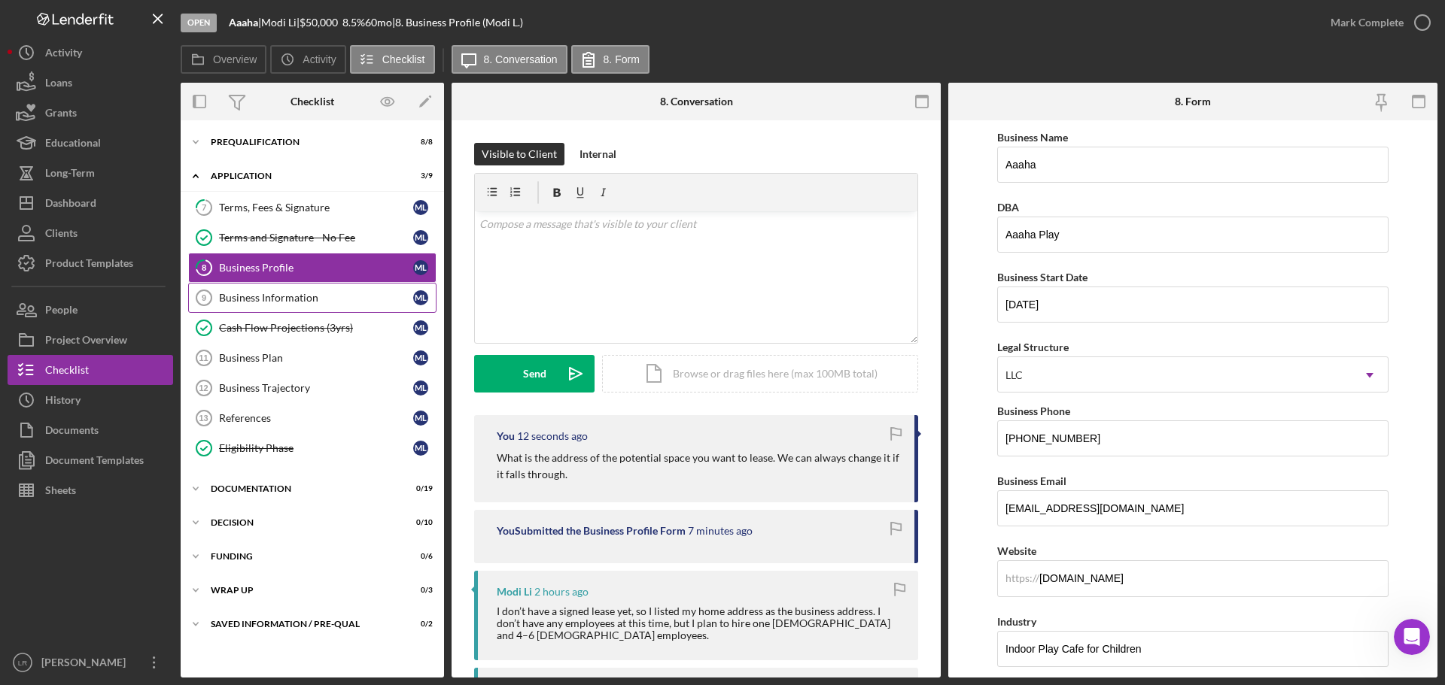
click at [293, 8] on div "Business Information" at bounding box center [316, 298] width 194 height 12
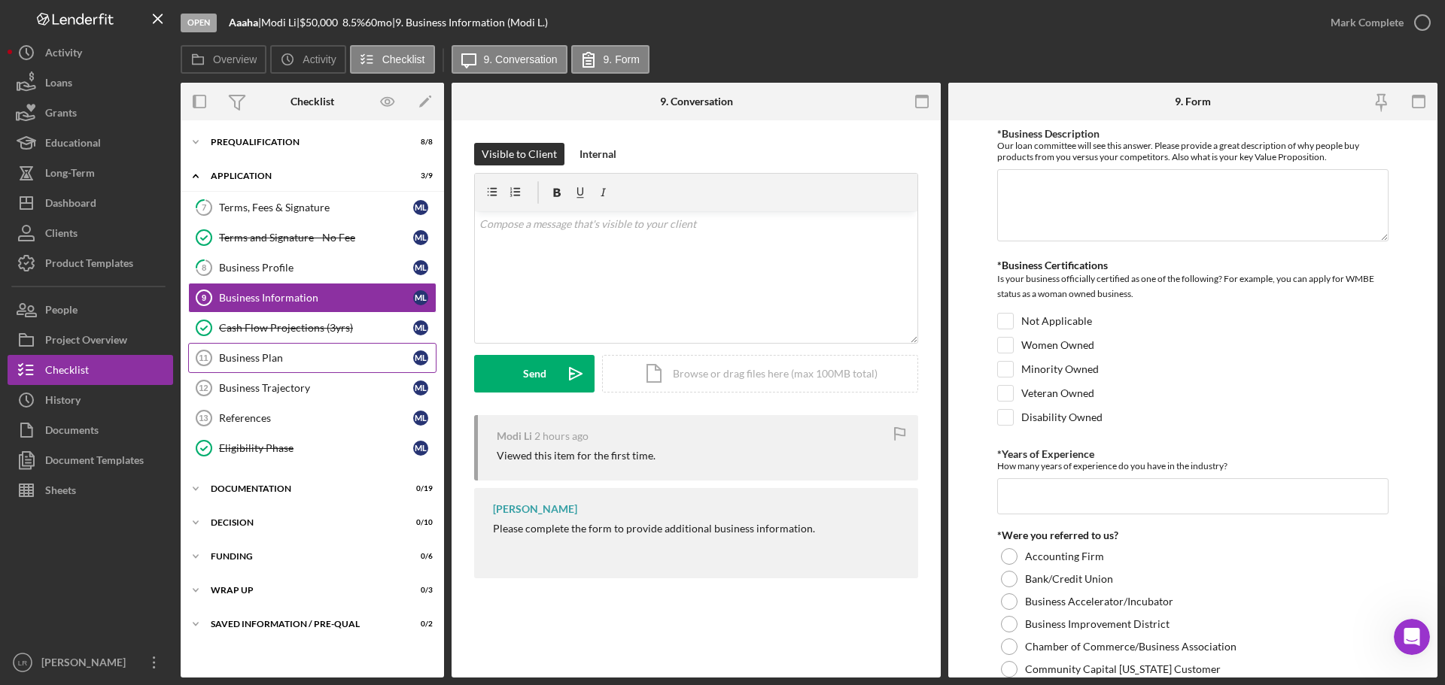
click at [266, 8] on div "Business Plan" at bounding box center [316, 358] width 194 height 12
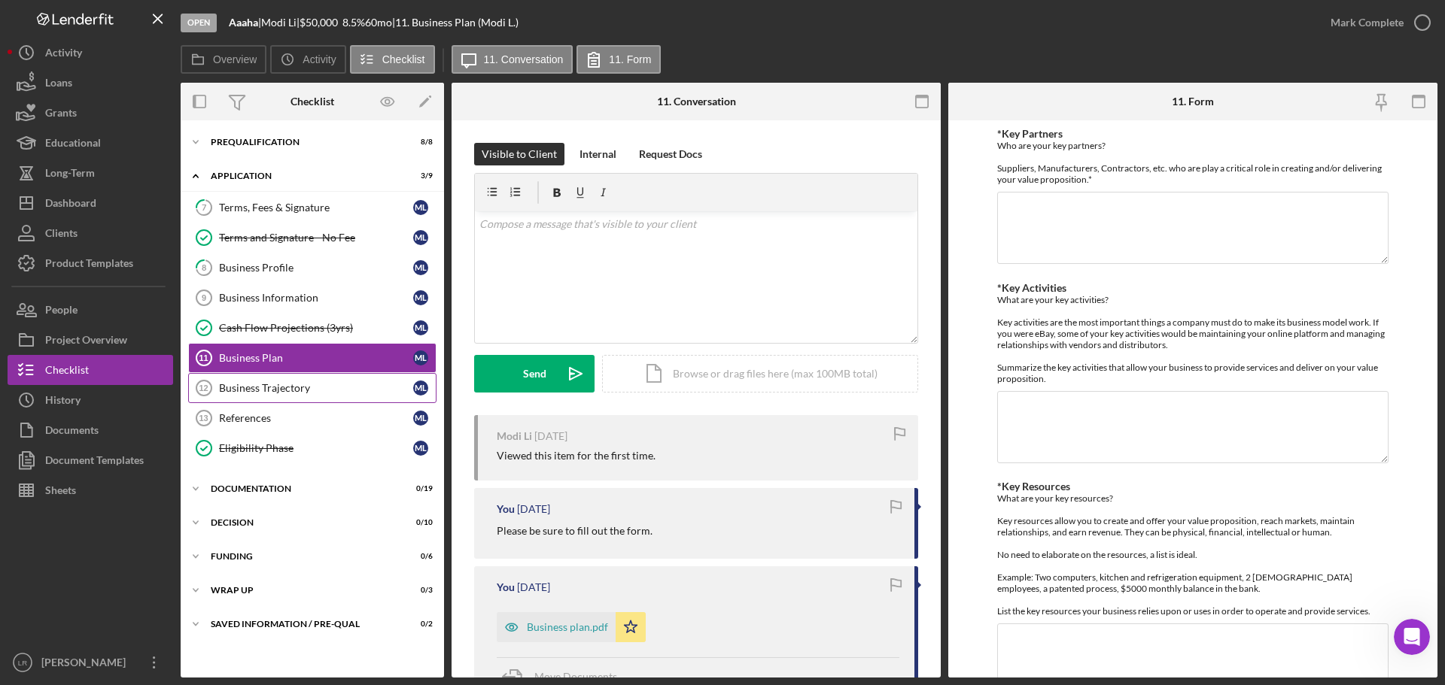
click at [293, 8] on div "Business Trajectory" at bounding box center [316, 388] width 194 height 12
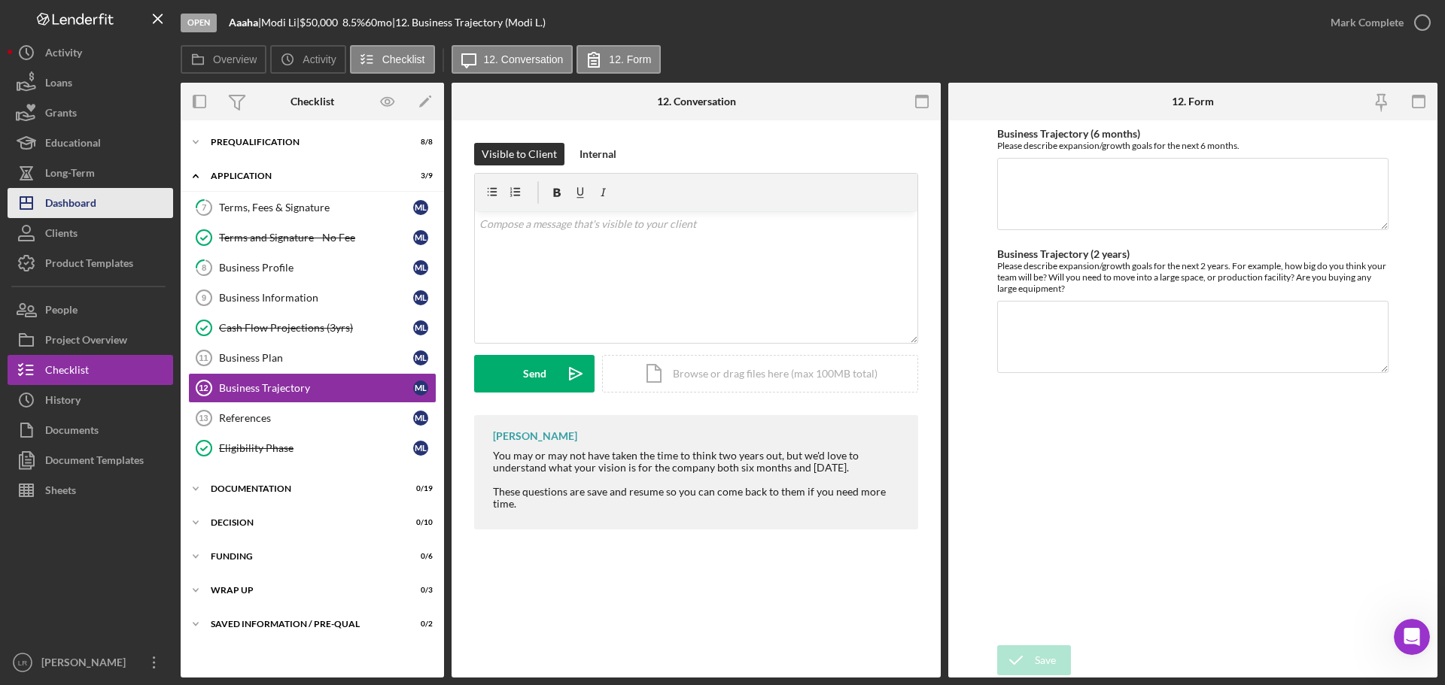
click at [102, 8] on button "Icon/Dashboard Dashboard" at bounding box center [91, 203] width 166 height 30
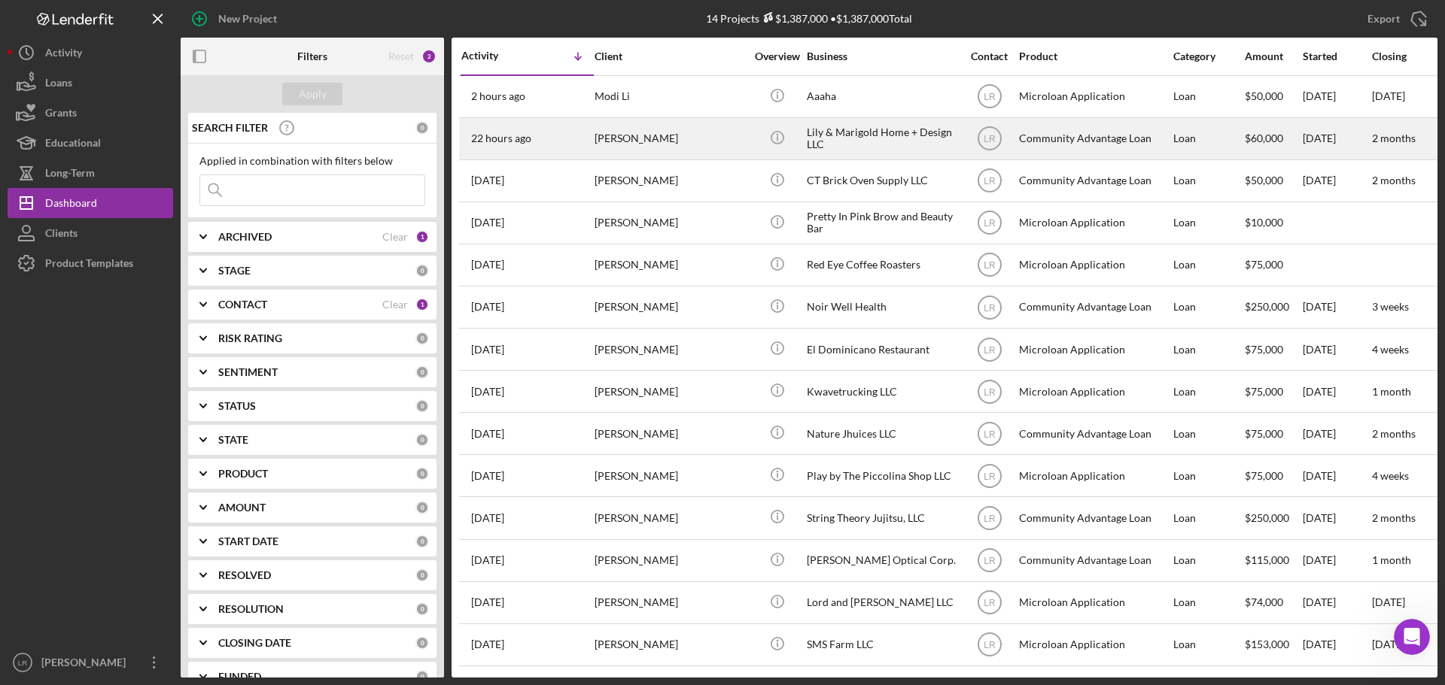
click at [375, 8] on div "[PERSON_NAME]" at bounding box center [669, 139] width 150 height 40
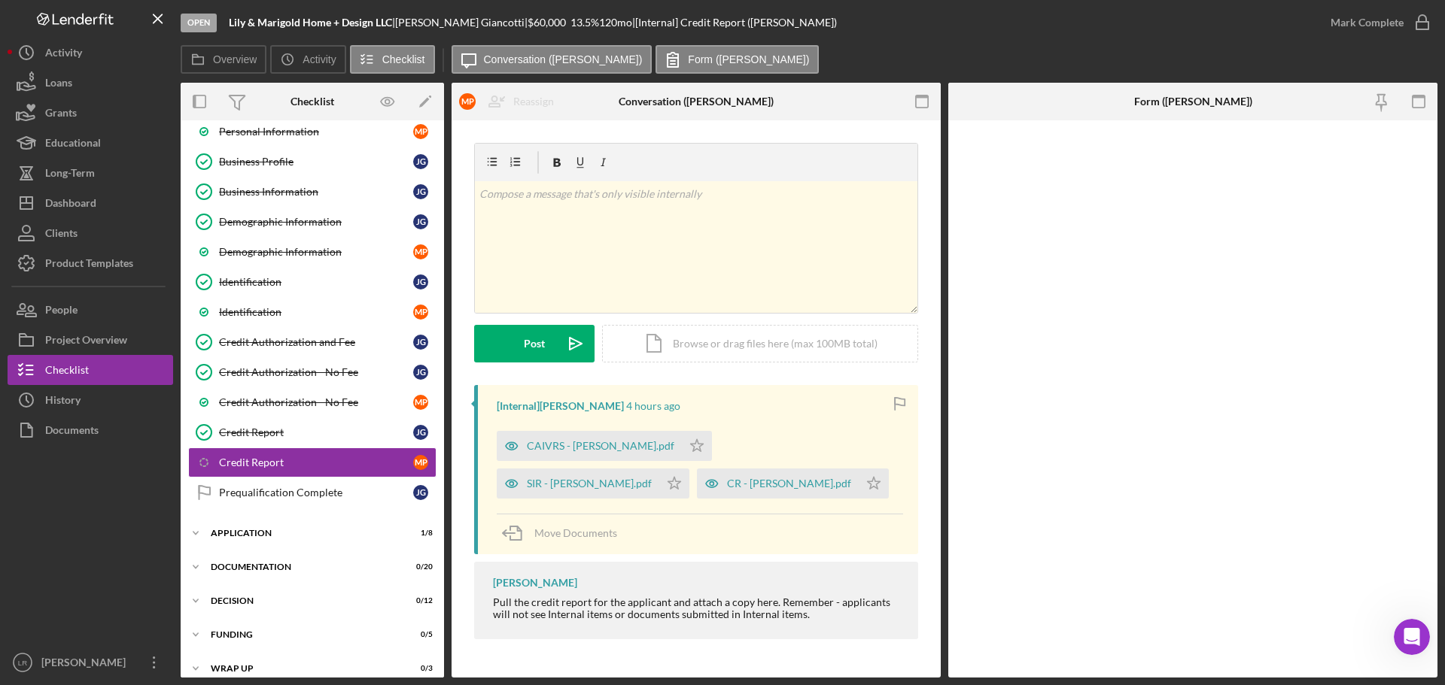
scroll to position [212, 0]
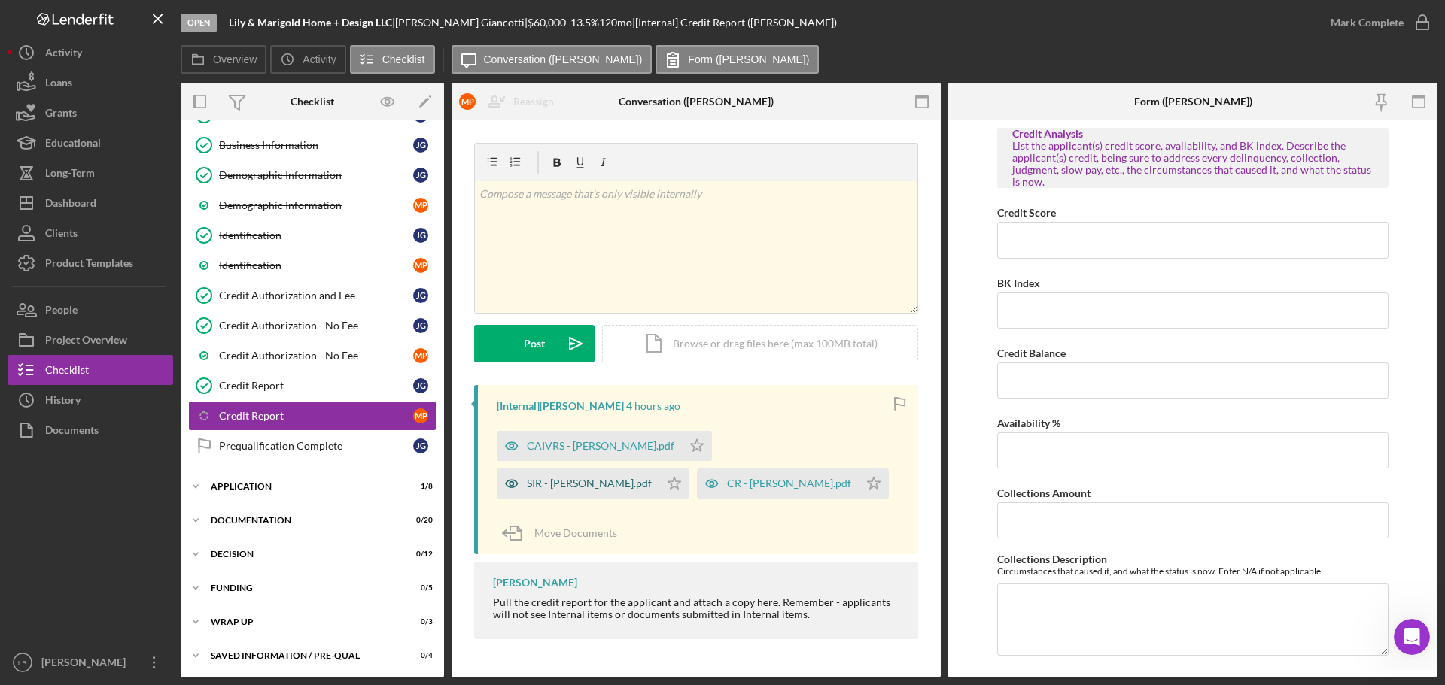
click at [375, 8] on div "SIR - [PERSON_NAME].pdf" at bounding box center [589, 484] width 125 height 12
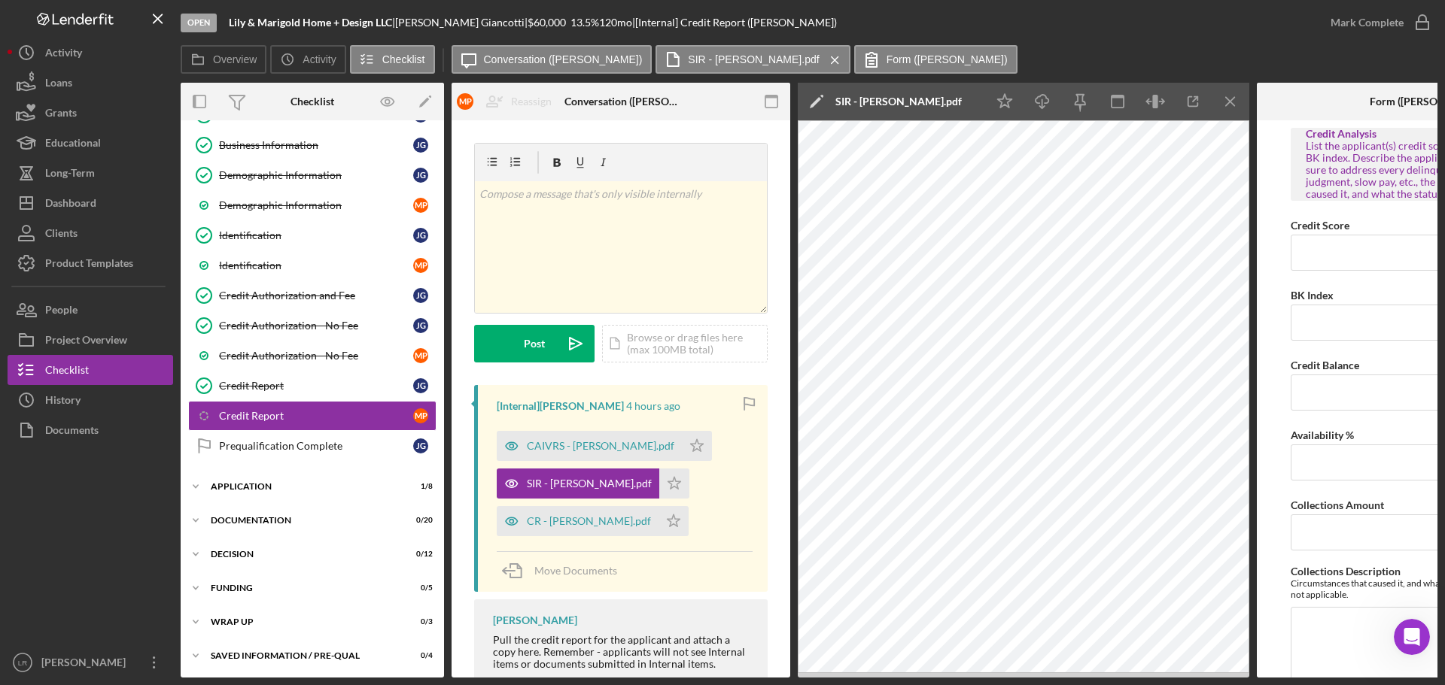
drag, startPoint x: 590, startPoint y: 485, endPoint x: -1044, endPoint y: 386, distance: 1637.2
click at [0, 8] on html "Open Lily & Marigold Home + Design LLC | [PERSON_NAME] | $60,000 $60,000 13.5 %…" at bounding box center [722, 342] width 1445 height 685
click at [375, 8] on div "CAIVRS - [PERSON_NAME].pdf" at bounding box center [600, 446] width 147 height 12
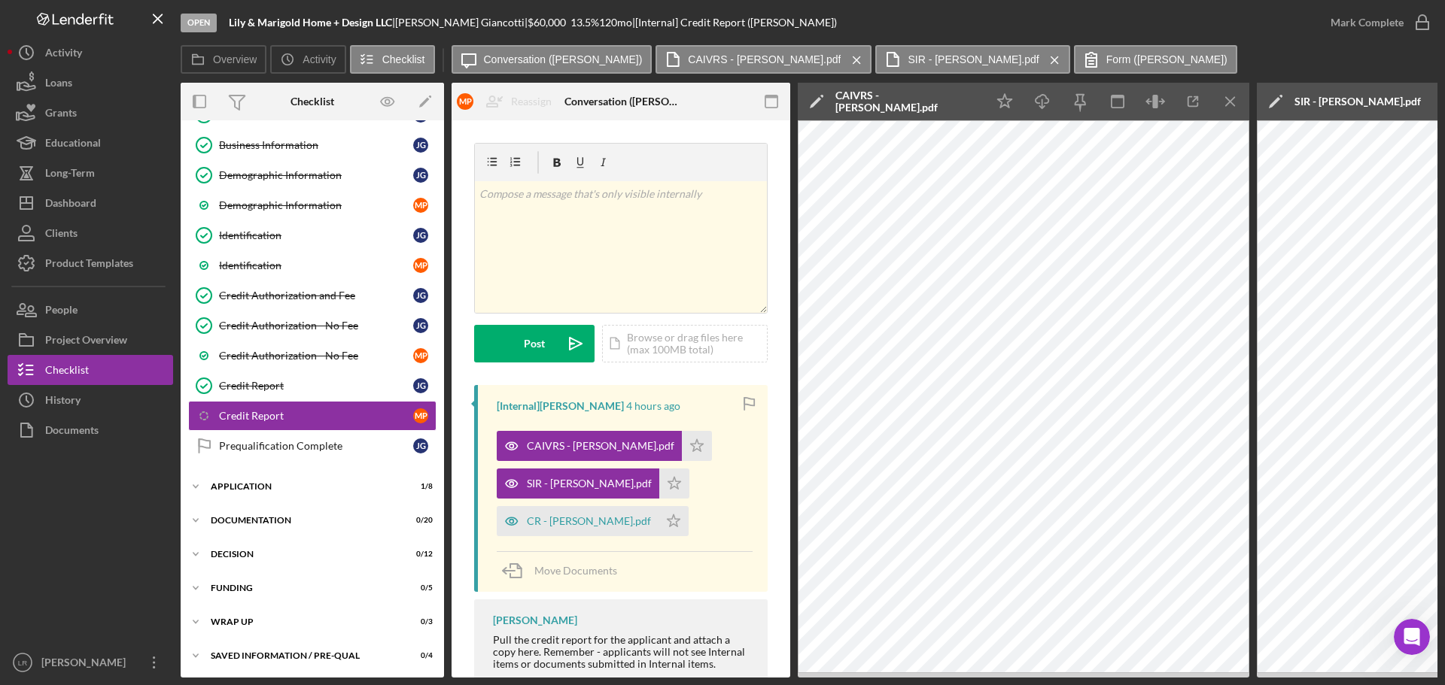
click at [375, 8] on icon "Icon/Edit" at bounding box center [817, 102] width 38 height 38
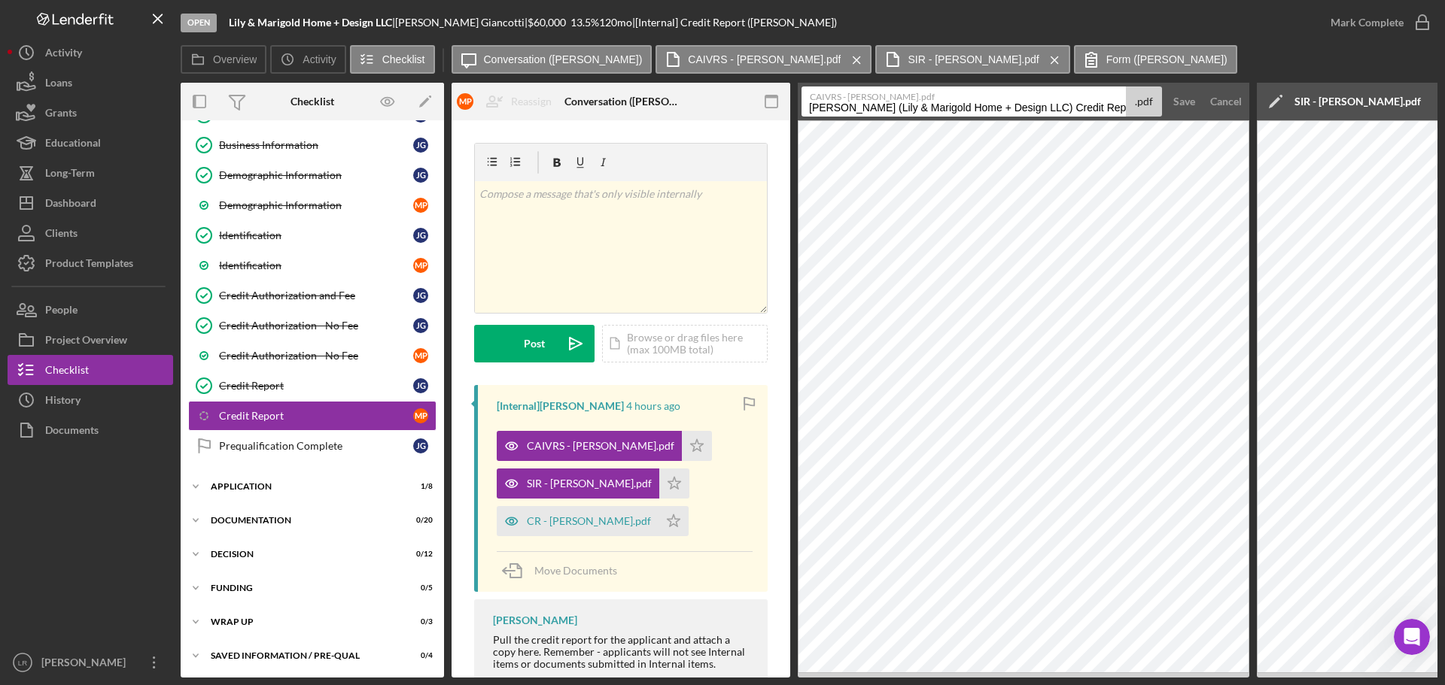
scroll to position [0, 49]
drag, startPoint x: 804, startPoint y: 105, endPoint x: 1307, endPoint y: 120, distance: 503.6
click at [62, 0] on div "Open Lily & Marigold Home + Design LLC | [PERSON_NAME] | $60,000 $60,000 13.5 %…" at bounding box center [723, 339] width 1430 height 678
type input "CAIVRS"
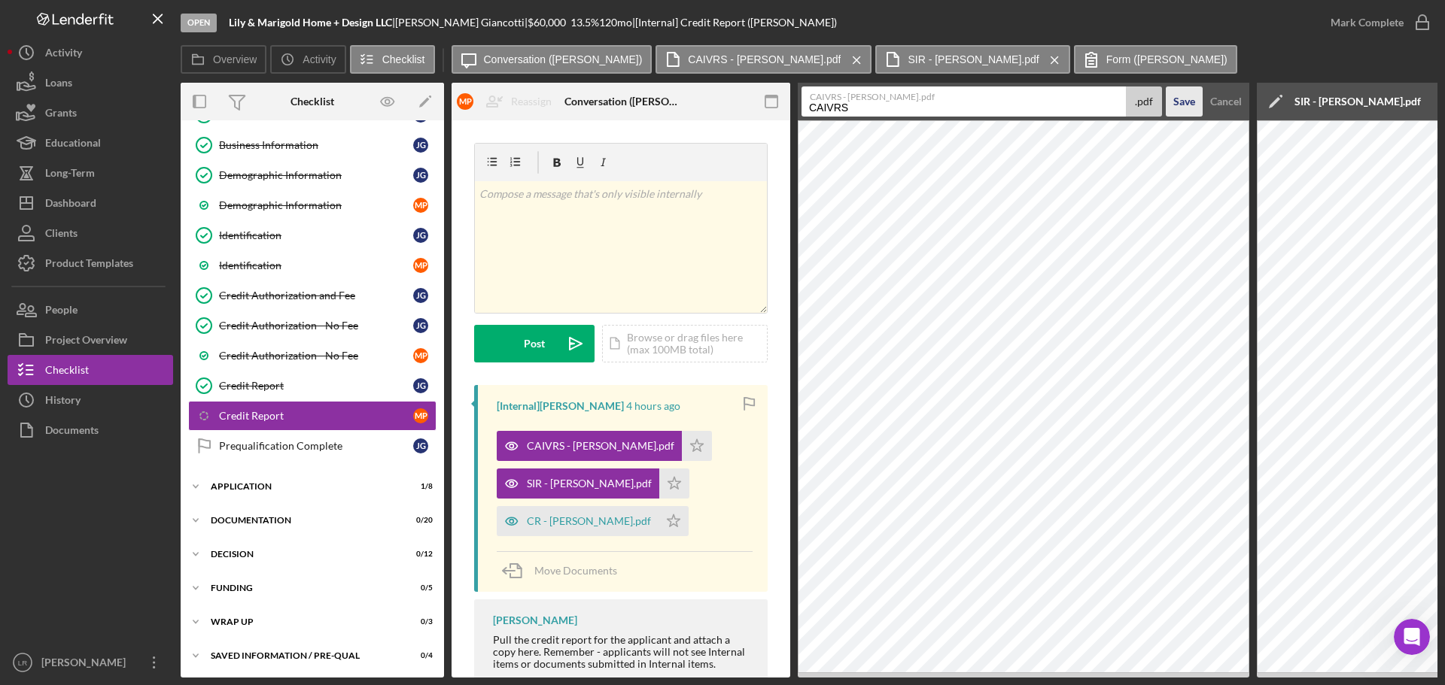
click at [375, 8] on form "CAIVRS - [PERSON_NAME].pdf CAIVRS .pdf Save Cancel" at bounding box center [1023, 102] width 451 height 38
click at [375, 8] on div "Save" at bounding box center [1184, 102] width 22 height 30
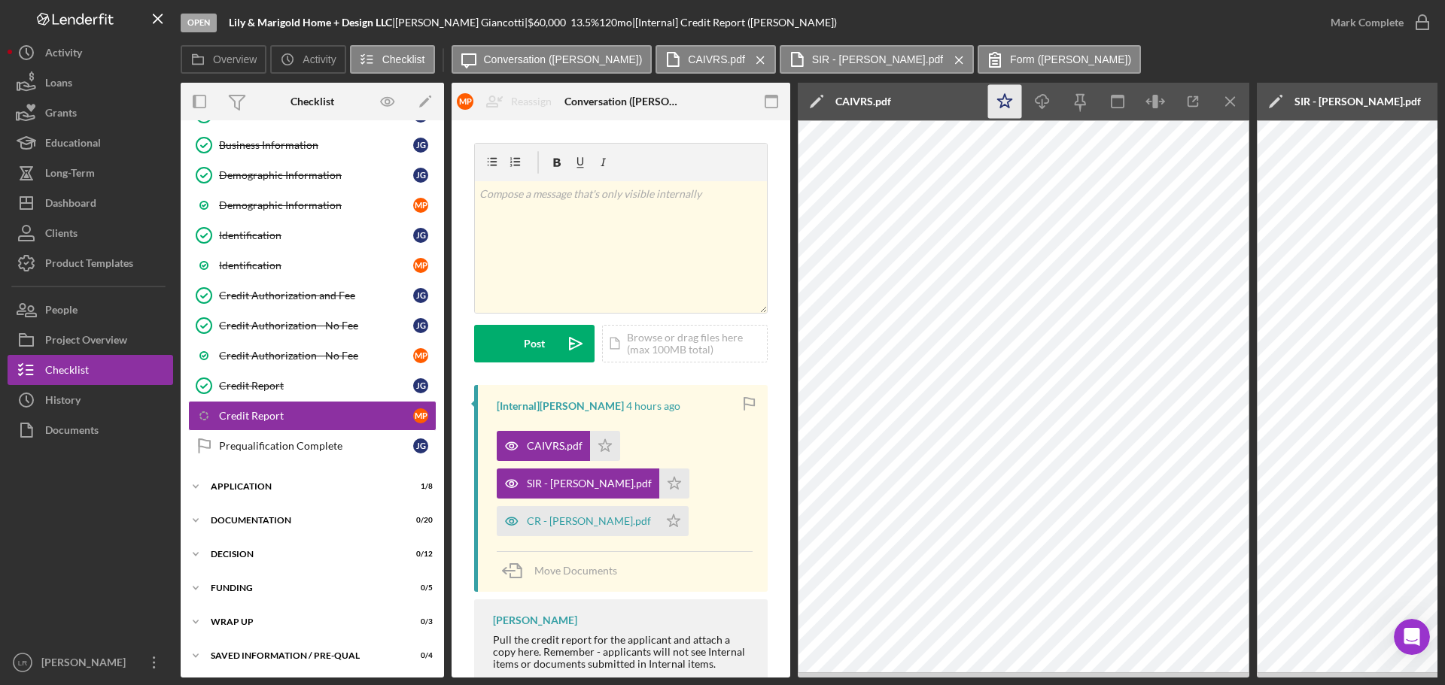
click at [375, 8] on polygon "button" at bounding box center [1005, 101] width 14 height 14
click at [375, 8] on line "button" at bounding box center [1042, 103] width 0 height 8
click at [375, 8] on icon "Icon/Menu Close" at bounding box center [1231, 102] width 34 height 34
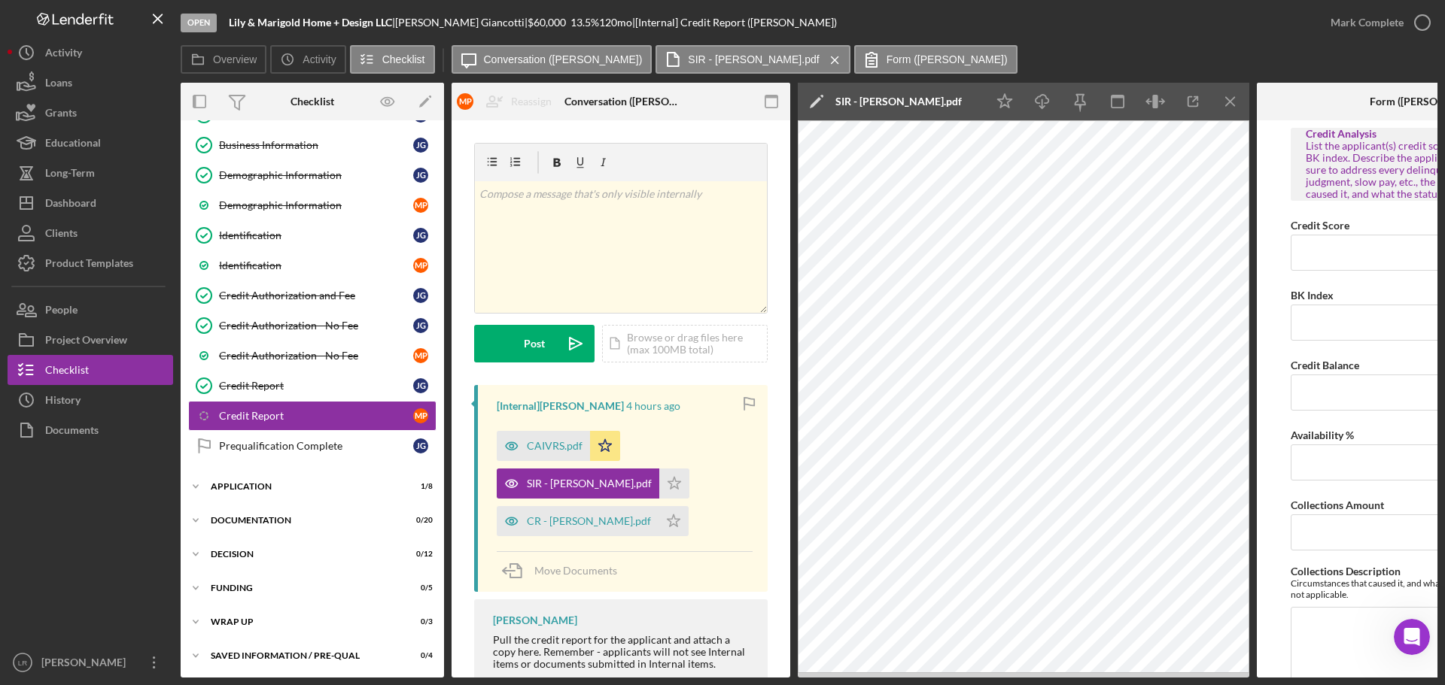
click at [375, 8] on icon "Icon/Edit" at bounding box center [817, 102] width 38 height 38
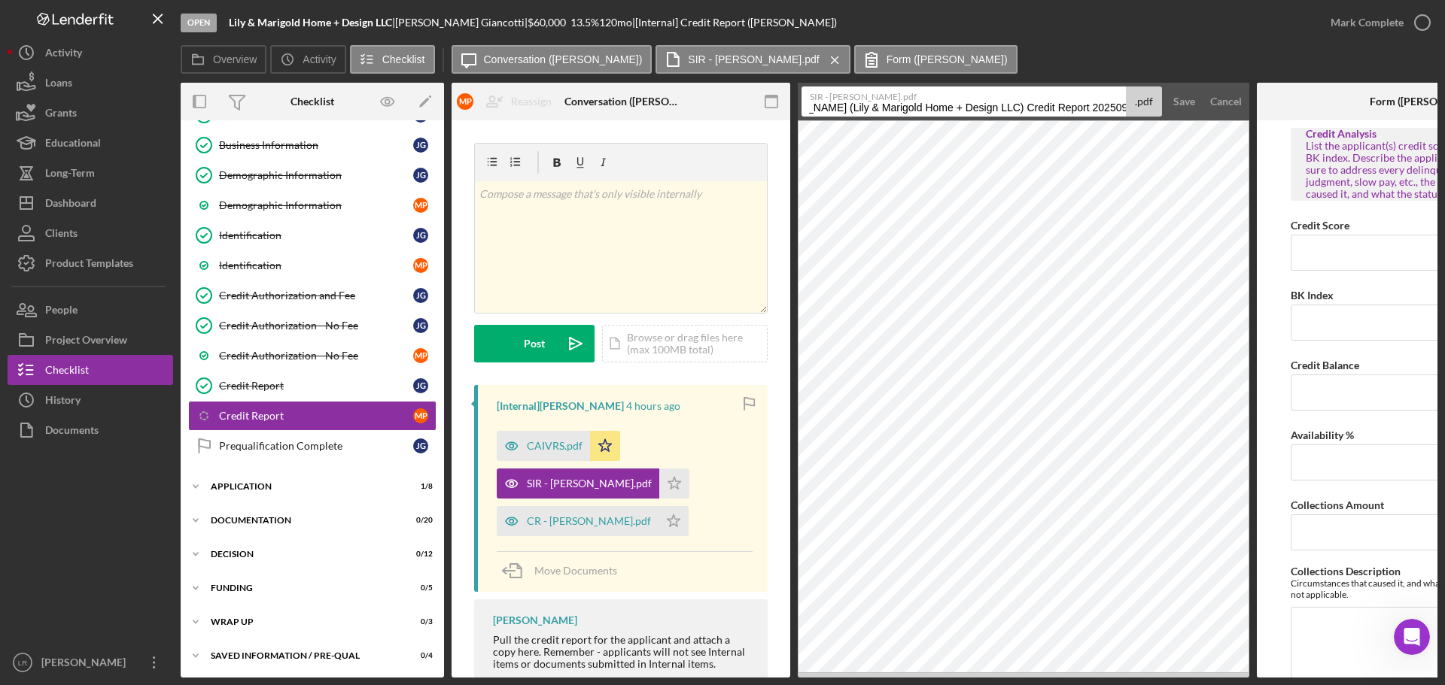
scroll to position [0, 158]
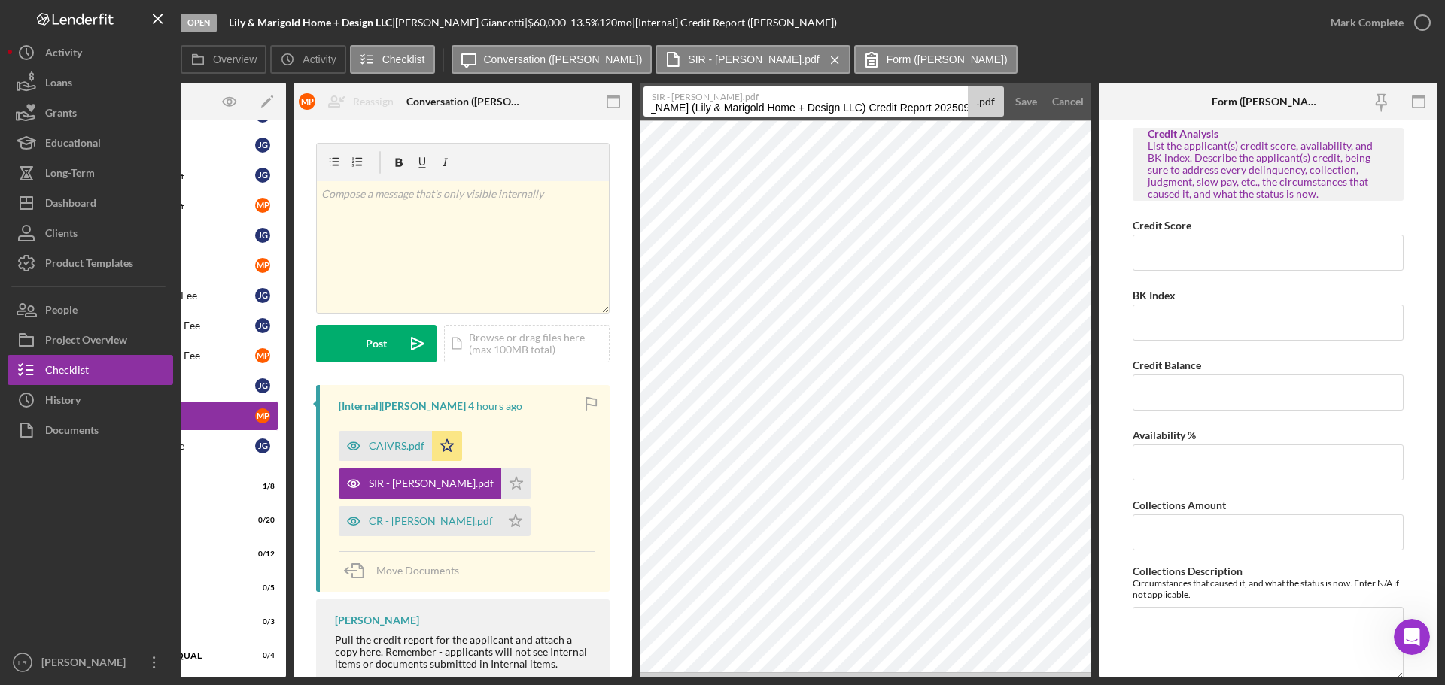
drag, startPoint x: 810, startPoint y: 106, endPoint x: 1444, endPoint y: 106, distance: 634.3
click at [375, 8] on div "Open Lily & Marigold Home + Design LLC | [PERSON_NAME] | $60,000 $60,000 13.5 %…" at bounding box center [722, 342] width 1445 height 685
type input "SIR Report (MP)"
click at [375, 8] on div "Save" at bounding box center [1026, 102] width 22 height 30
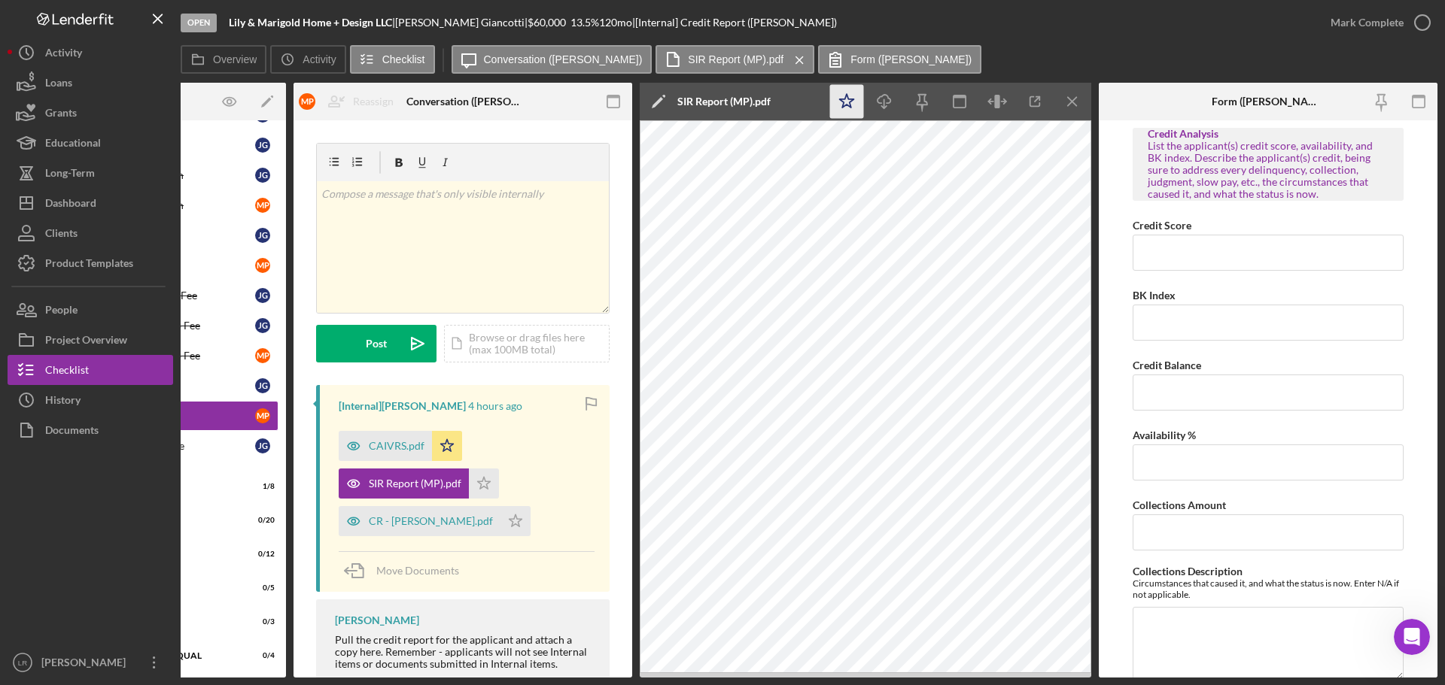
click at [375, 8] on polygon "button" at bounding box center [847, 101] width 14 height 14
click at [375, 8] on line "button" at bounding box center [884, 103] width 0 height 8
click at [375, 8] on icon "Icon/Menu Close" at bounding box center [1073, 102] width 34 height 34
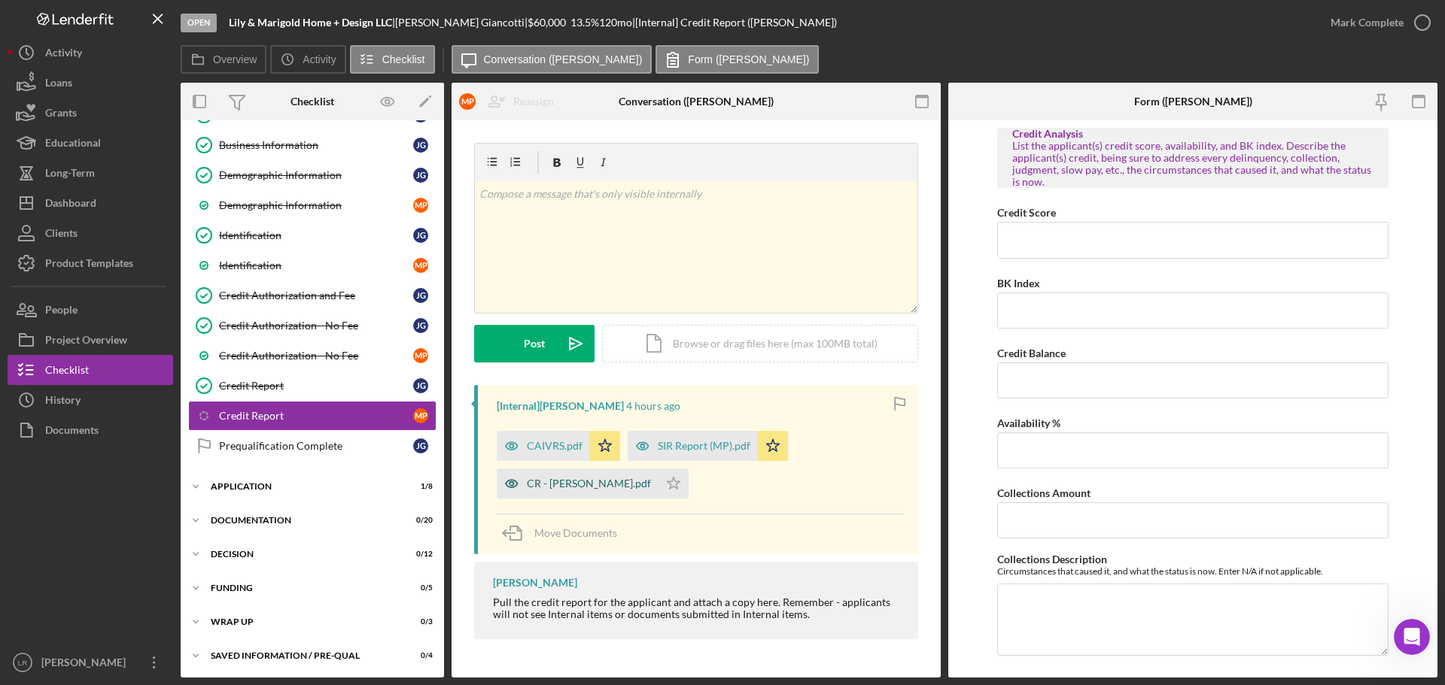
click at [375, 8] on div "CR - [PERSON_NAME].pdf" at bounding box center [578, 484] width 162 height 30
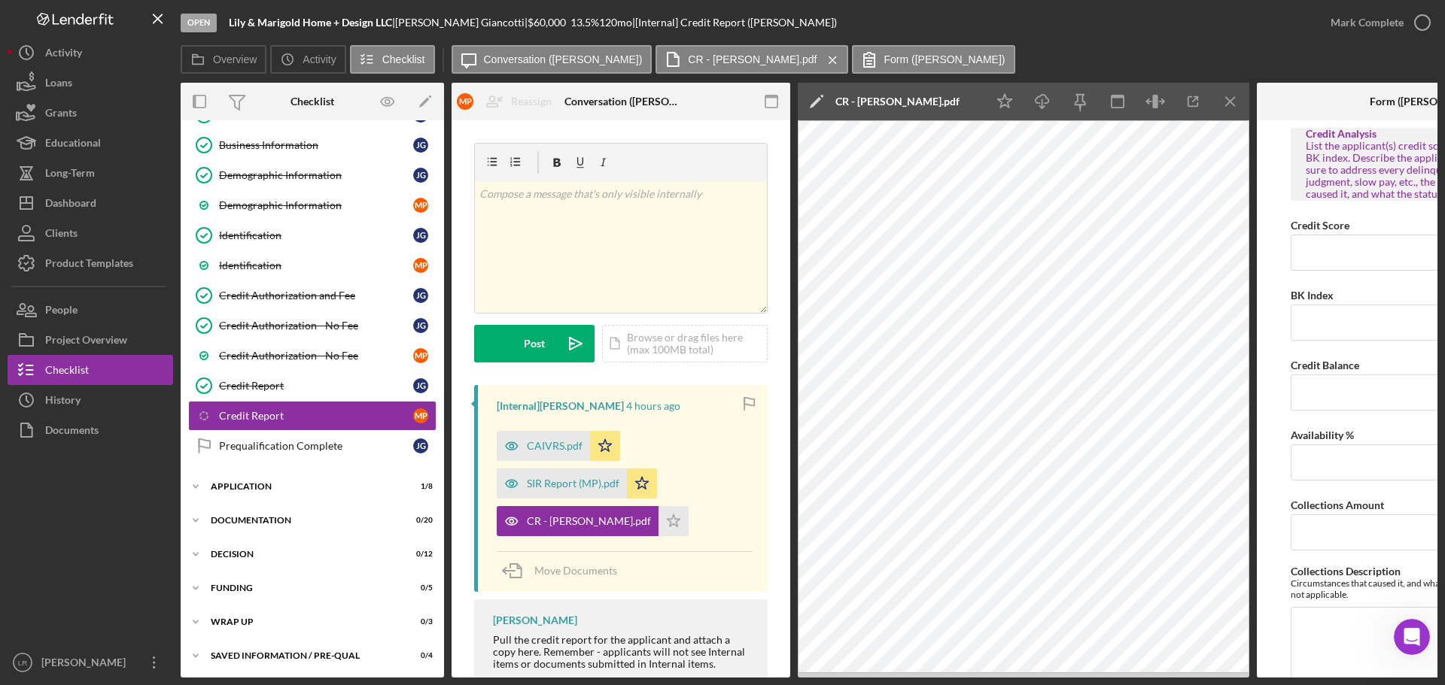
click at [375, 8] on icon "Icon/Edit" at bounding box center [817, 102] width 38 height 38
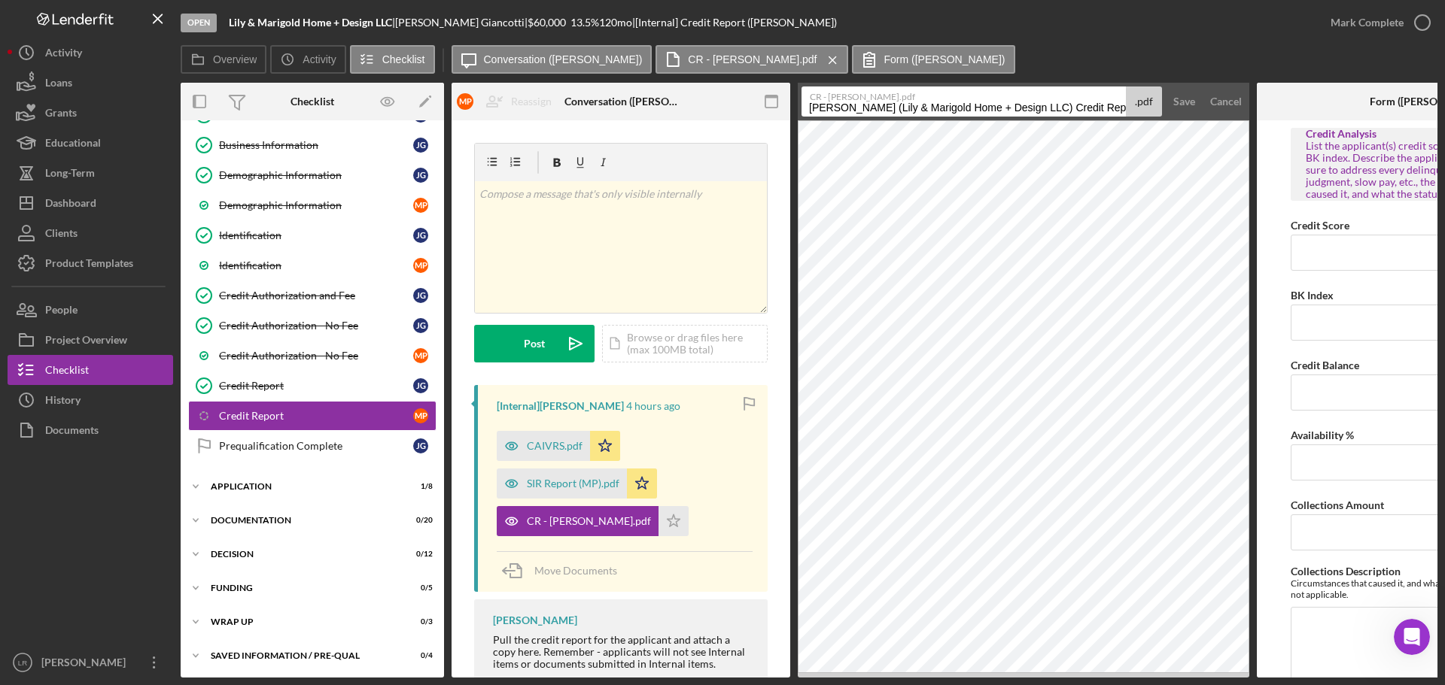
drag, startPoint x: 1059, startPoint y: 107, endPoint x: -170, endPoint y: 39, distance: 1231.3
click at [0, 8] on html "Open Lily & Marigold Home + Design LLC | [PERSON_NAME] | $60,000 $60,000 13.5 %…" at bounding box center [722, 342] width 1445 height 685
drag, startPoint x: 871, startPoint y: 107, endPoint x: 923, endPoint y: 117, distance: 53.6
click at [352, 8] on div "Open Lily & Marigold Home + Design LLC | [PERSON_NAME] | $60,000 $60,000 13.5 %…" at bounding box center [809, 339] width 1257 height 678
type input "Credit Report (MP)"
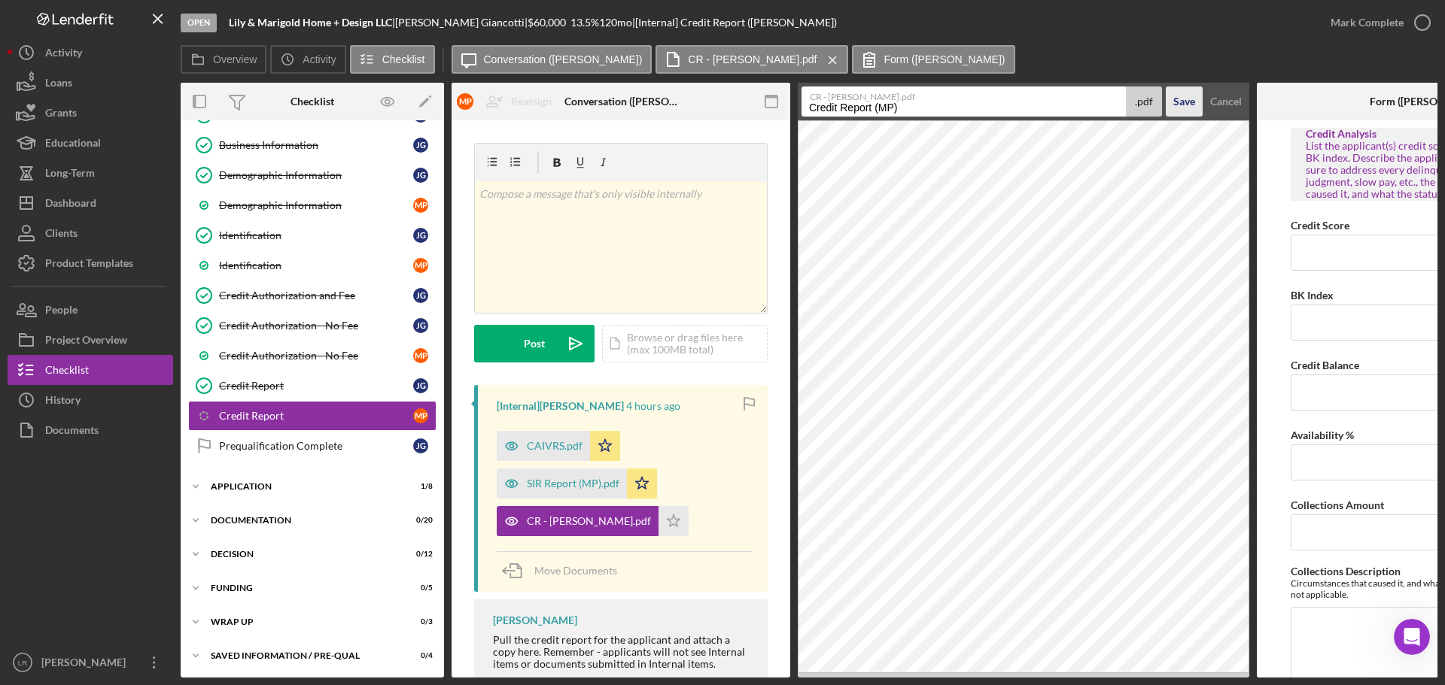
click at [375, 8] on div "Save" at bounding box center [1184, 102] width 22 height 30
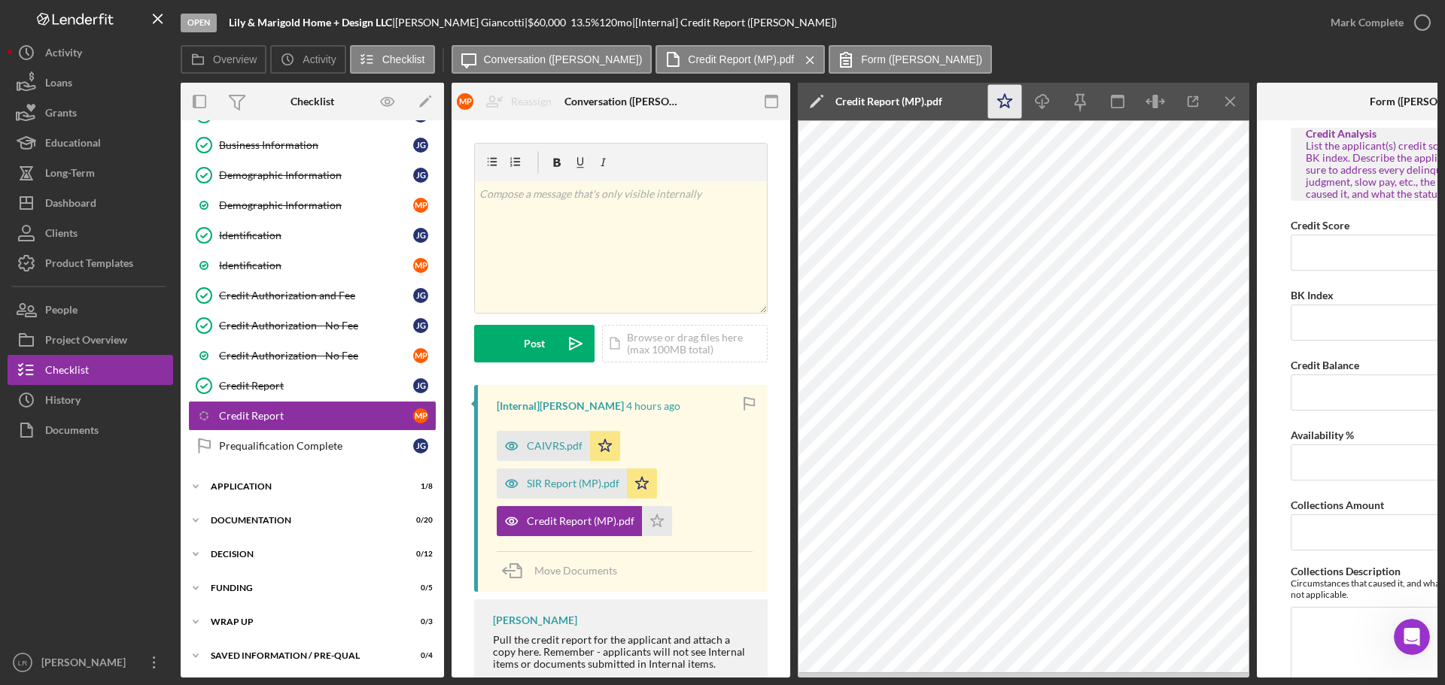
click at [375, 8] on icon "Icon/Star" at bounding box center [1005, 102] width 34 height 34
click at [375, 8] on icon "Icon/Download" at bounding box center [1043, 102] width 34 height 34
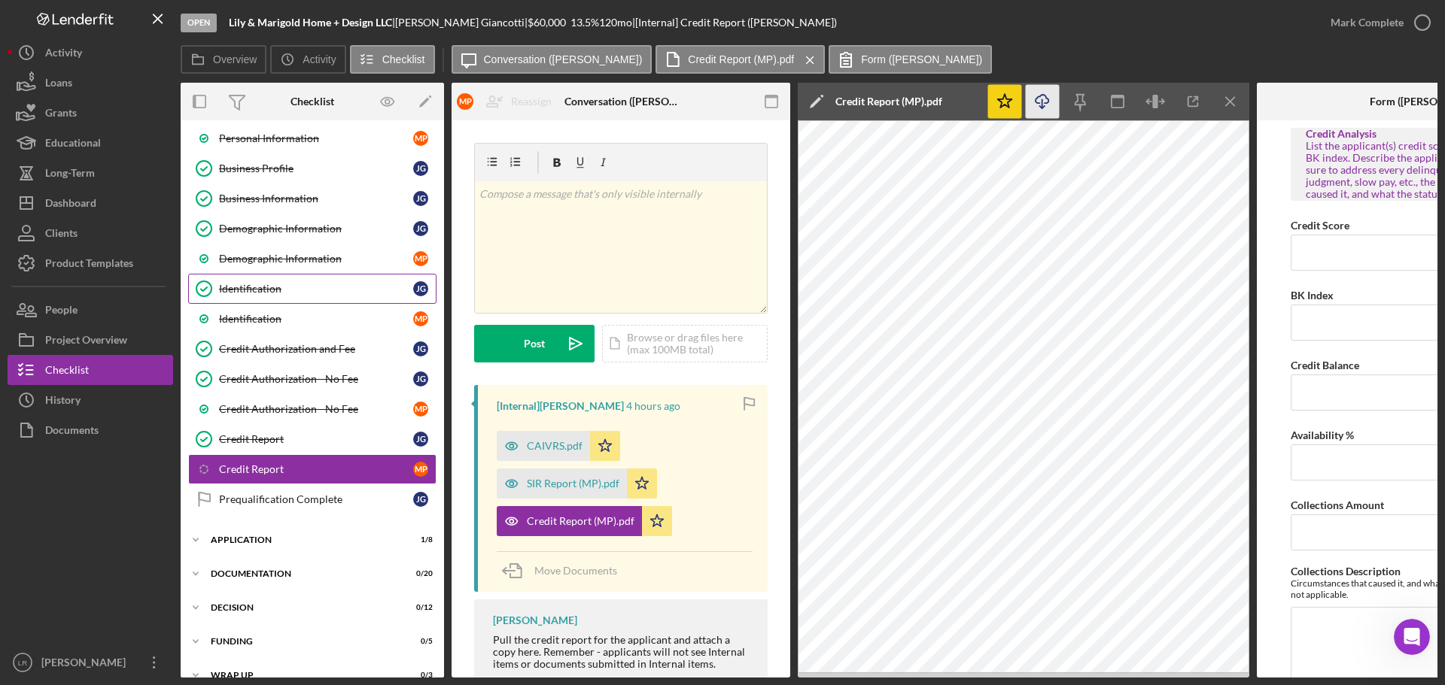
scroll to position [62, 0]
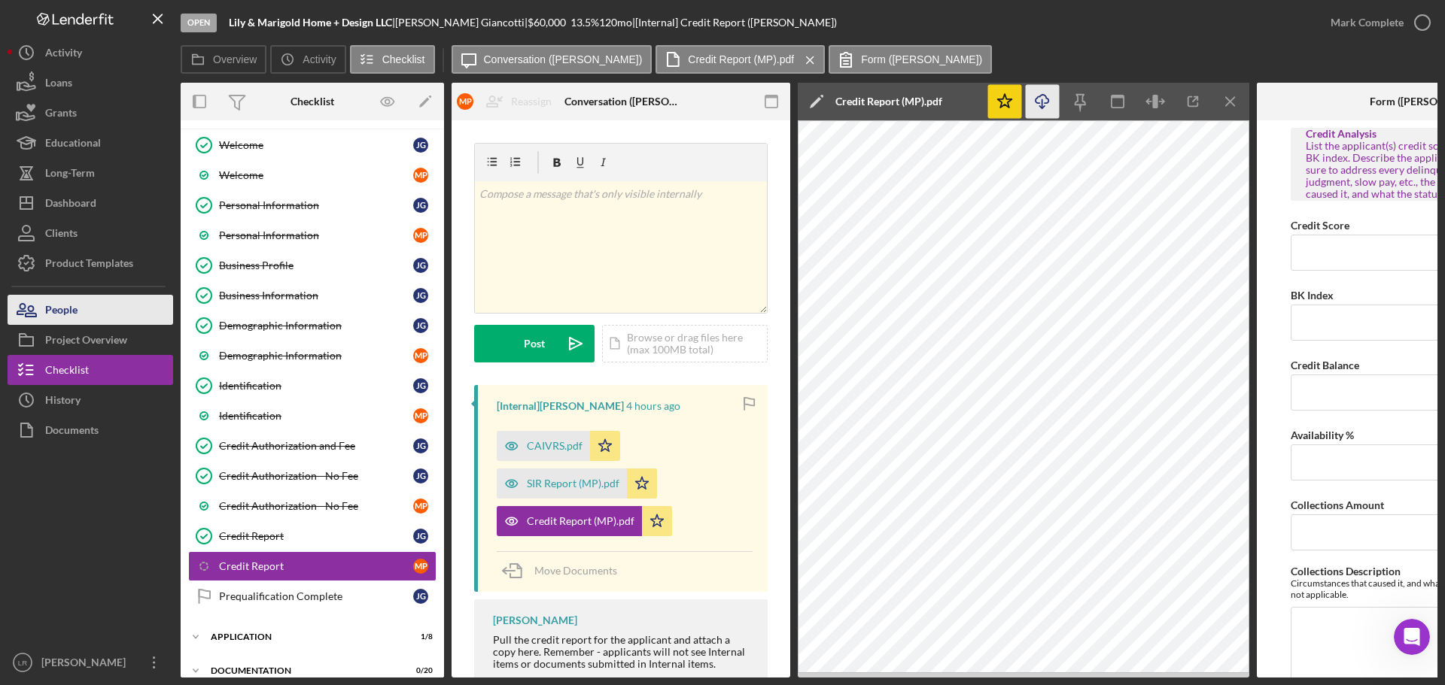
click at [92, 8] on button "People" at bounding box center [91, 310] width 166 height 30
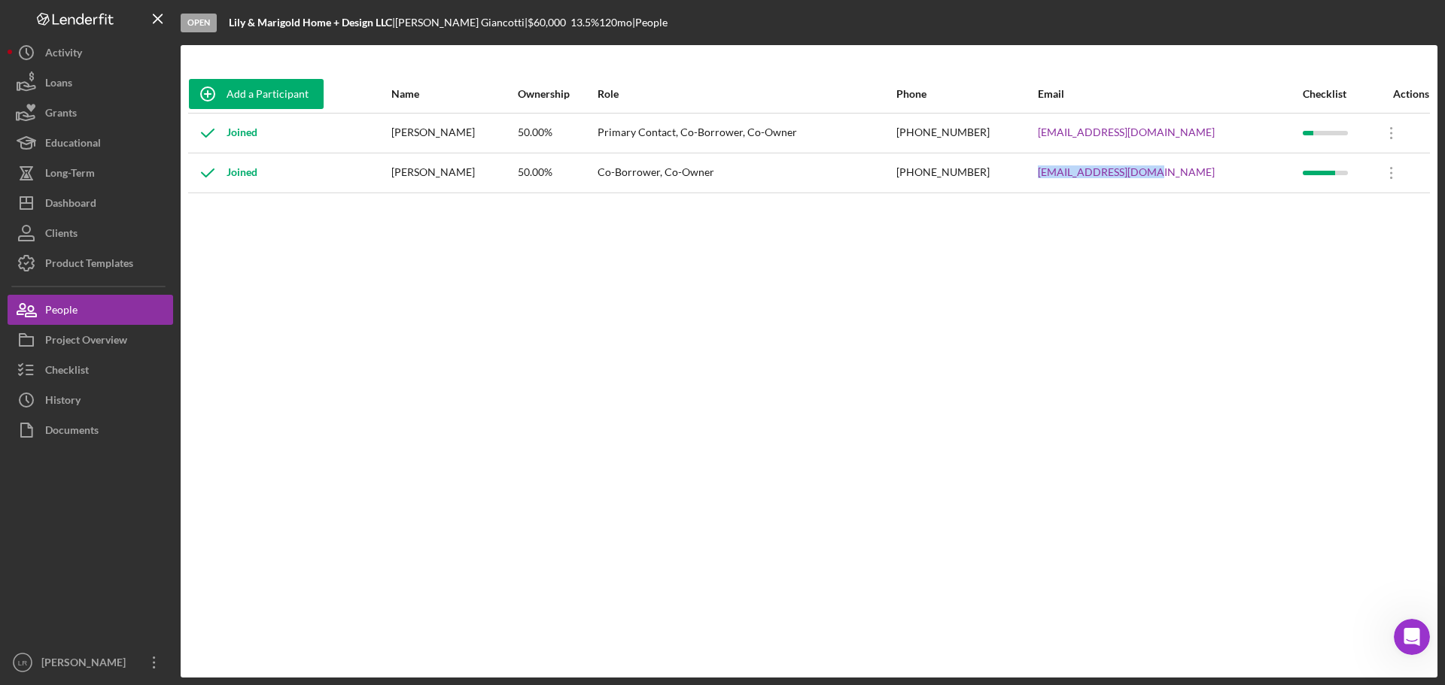
drag, startPoint x: 1163, startPoint y: 175, endPoint x: 1036, endPoint y: 175, distance: 127.2
click at [375, 8] on tr "Joined [PERSON_NAME] 50.00% Co-Borrower, Co-Owner [PHONE_NUMBER] [EMAIL_ADDRESS…" at bounding box center [808, 173] width 1241 height 40
copy tr "[EMAIL_ADDRESS][DOMAIN_NAME]"
